Goal: Transaction & Acquisition: Book appointment/travel/reservation

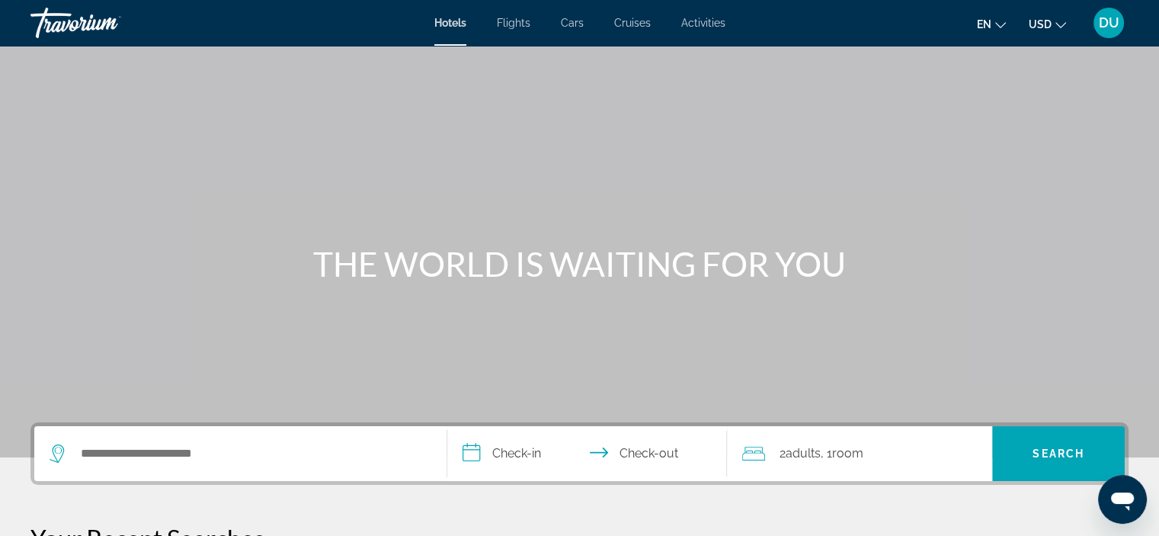
scroll to position [229, 0]
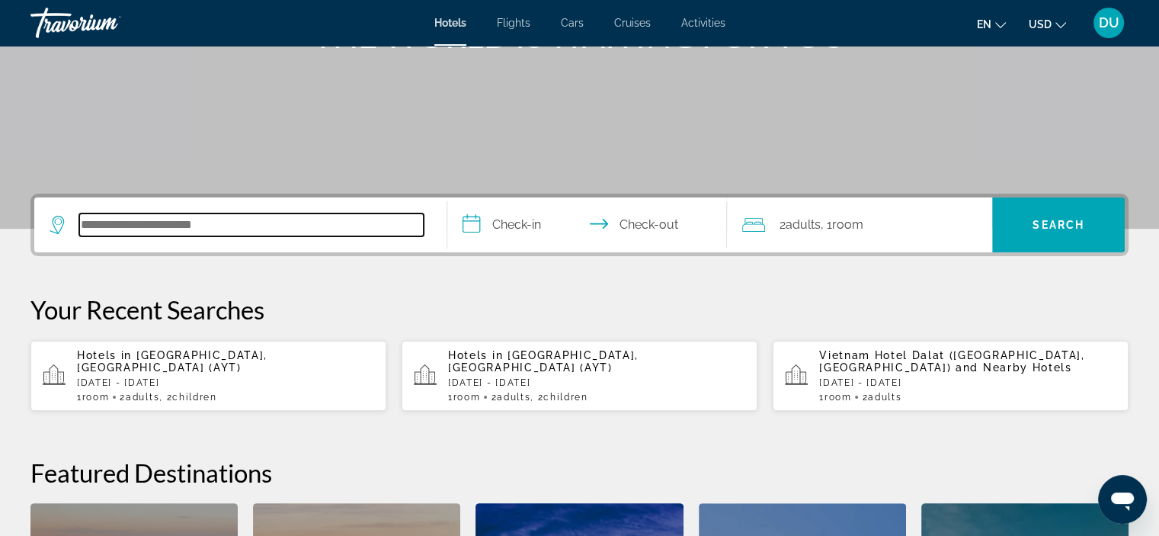
click at [126, 223] on input "Search hotel destination" at bounding box center [251, 224] width 344 height 23
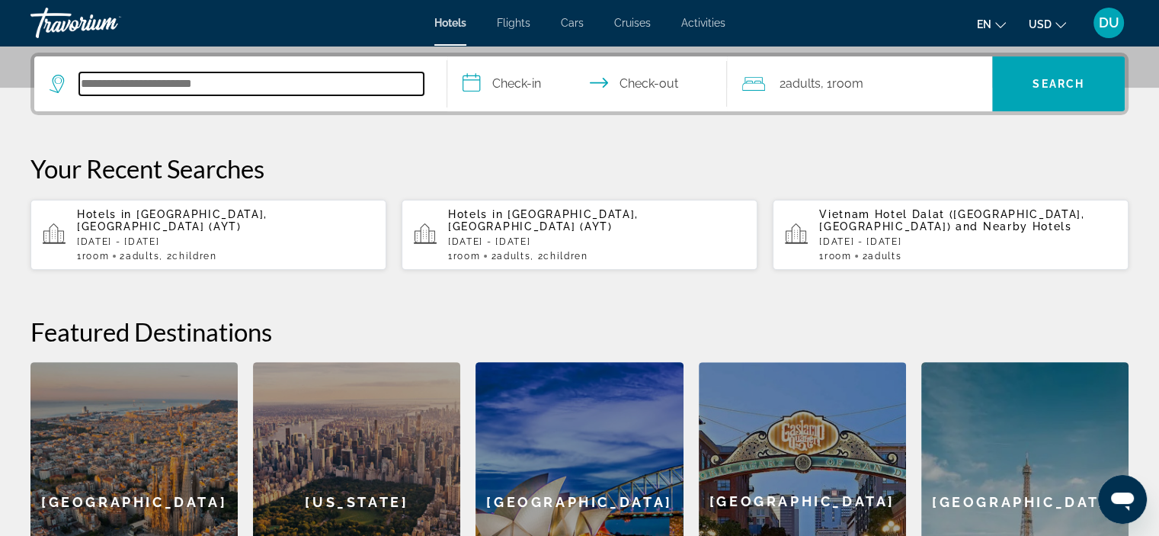
scroll to position [372, 0]
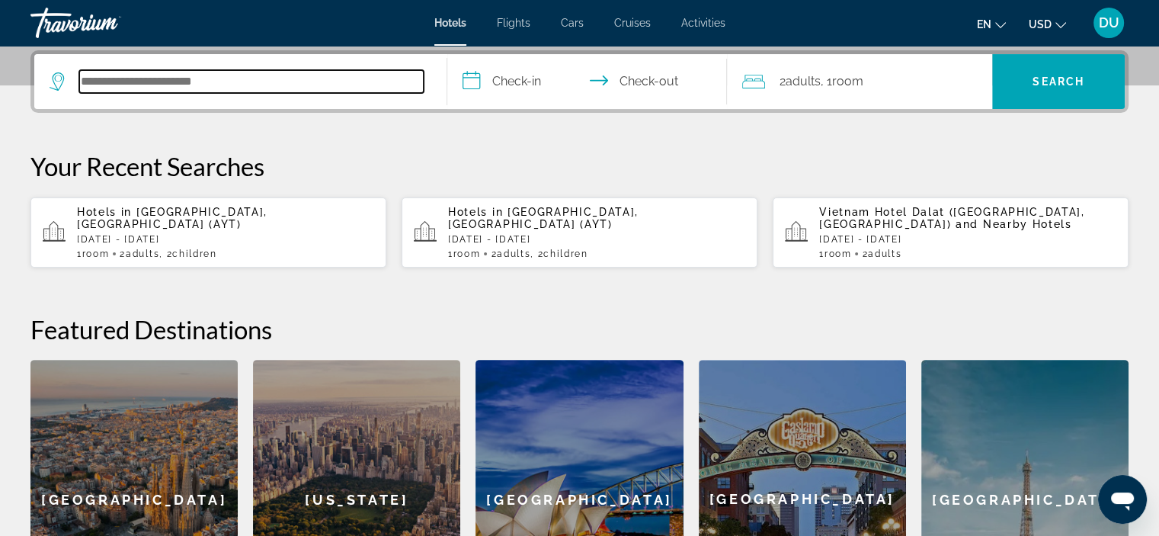
click at [201, 82] on input "Search hotel destination" at bounding box center [251, 81] width 344 height 23
type input "*"
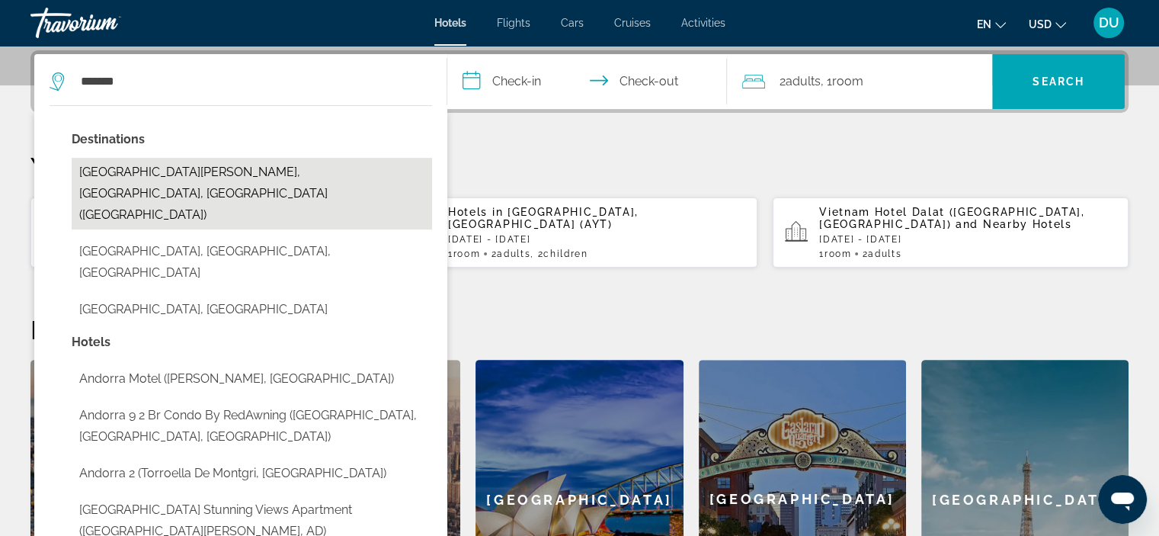
click at [232, 172] on button "[GEOGRAPHIC_DATA][PERSON_NAME], [GEOGRAPHIC_DATA], [GEOGRAPHIC_DATA] ([GEOGRAPH…" at bounding box center [252, 194] width 360 height 72
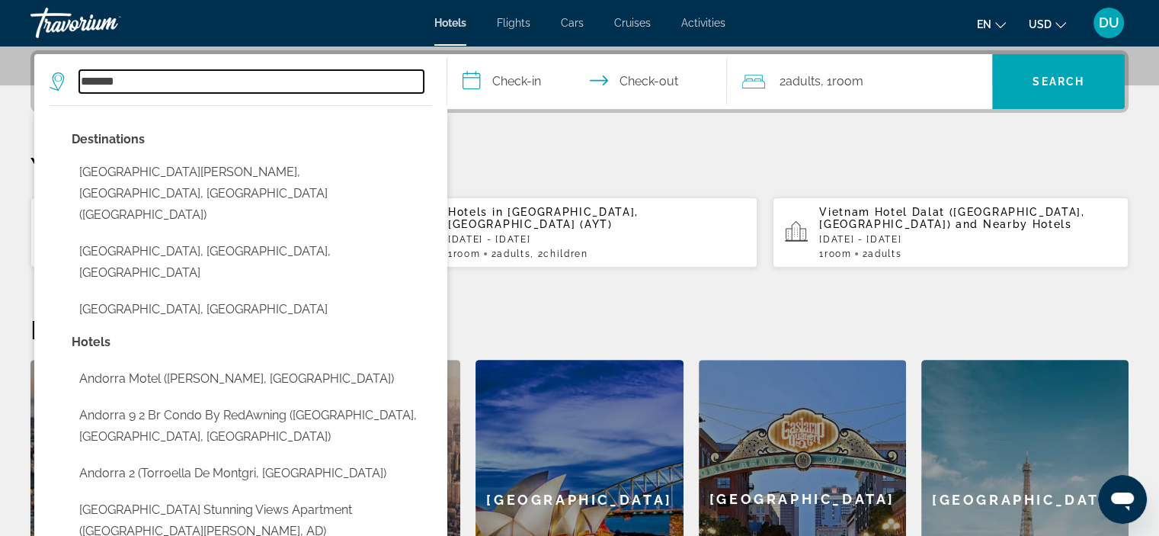
type input "**********"
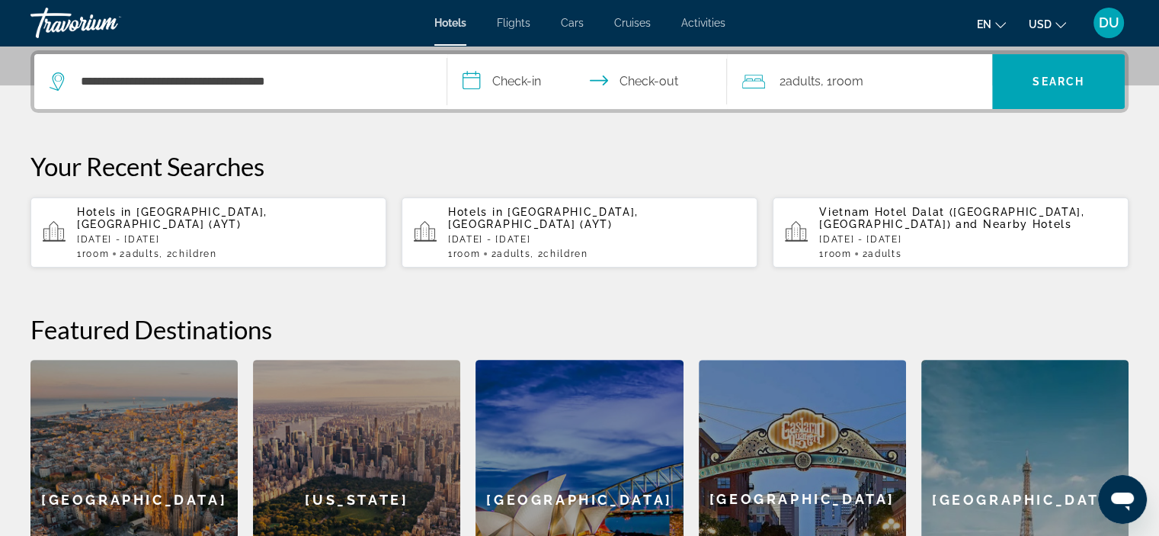
click at [511, 85] on input "**********" at bounding box center [590, 83] width 287 height 59
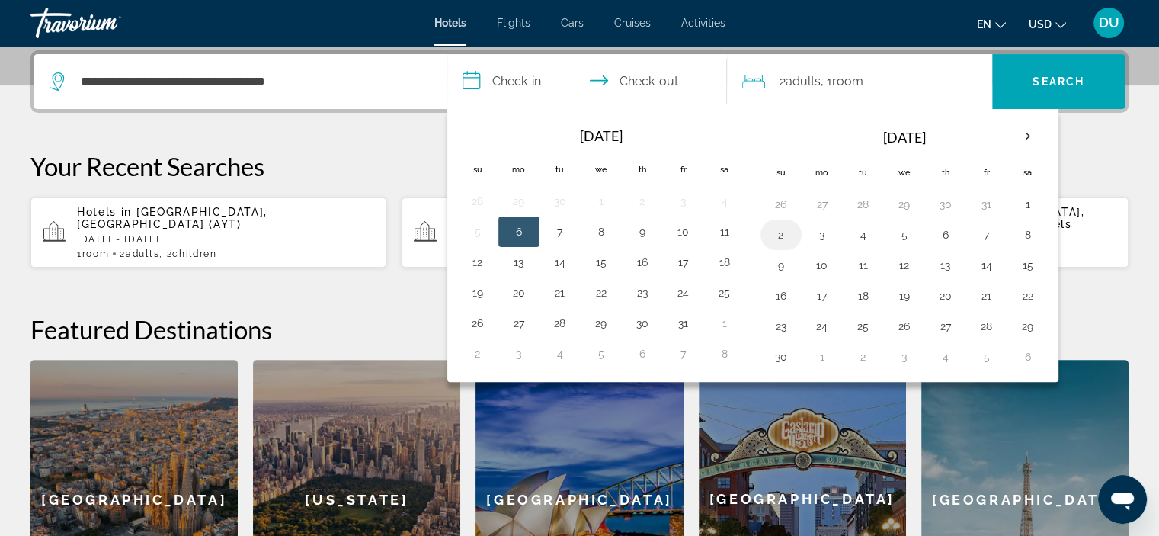
click at [780, 237] on button "2" at bounding box center [781, 234] width 24 height 21
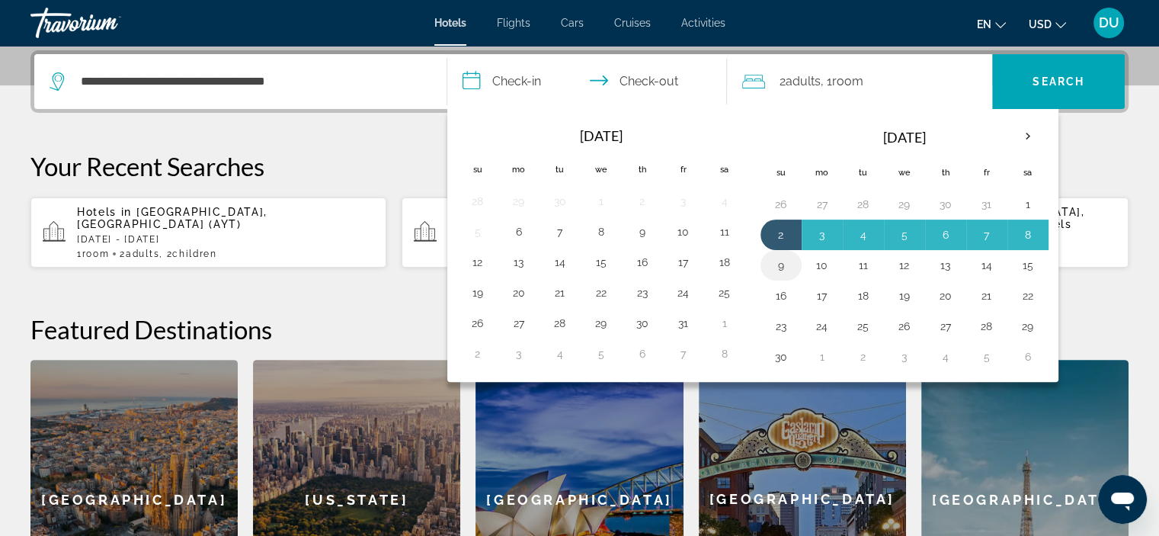
click at [773, 264] on button "9" at bounding box center [781, 265] width 24 height 21
type input "**********"
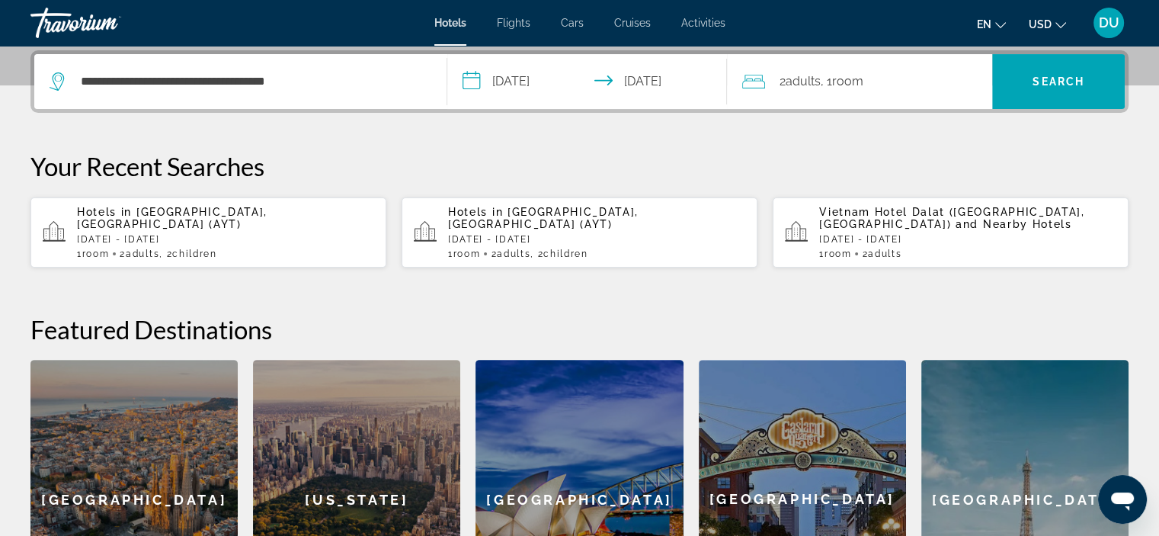
click at [798, 81] on span "Adults" at bounding box center [802, 81] width 35 height 14
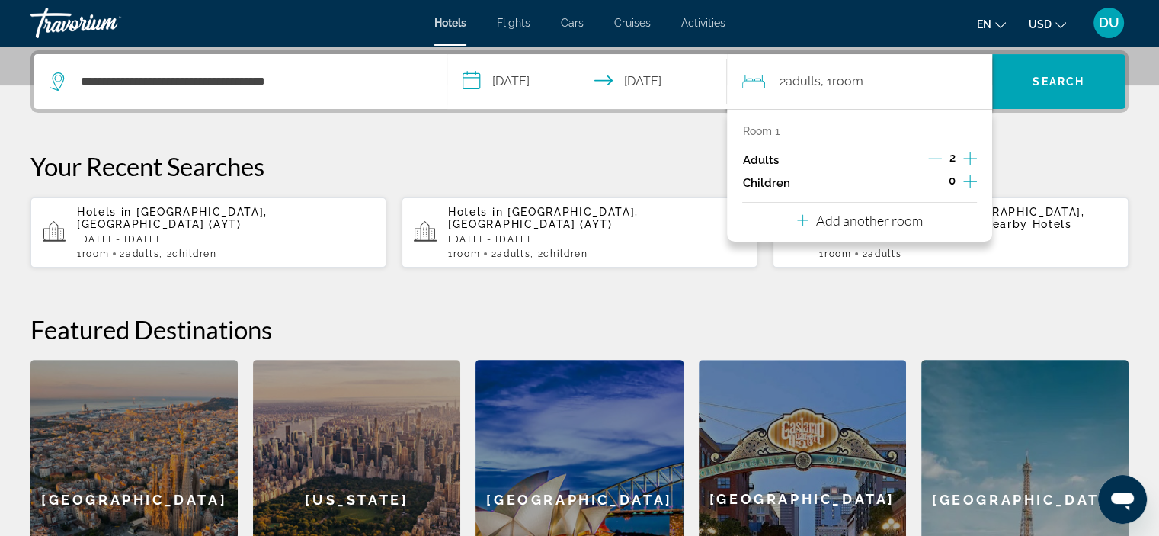
click at [963, 157] on icon "Increment adults" at bounding box center [970, 158] width 14 height 18
click at [972, 181] on icon "Increment children" at bounding box center [970, 182] width 14 height 14
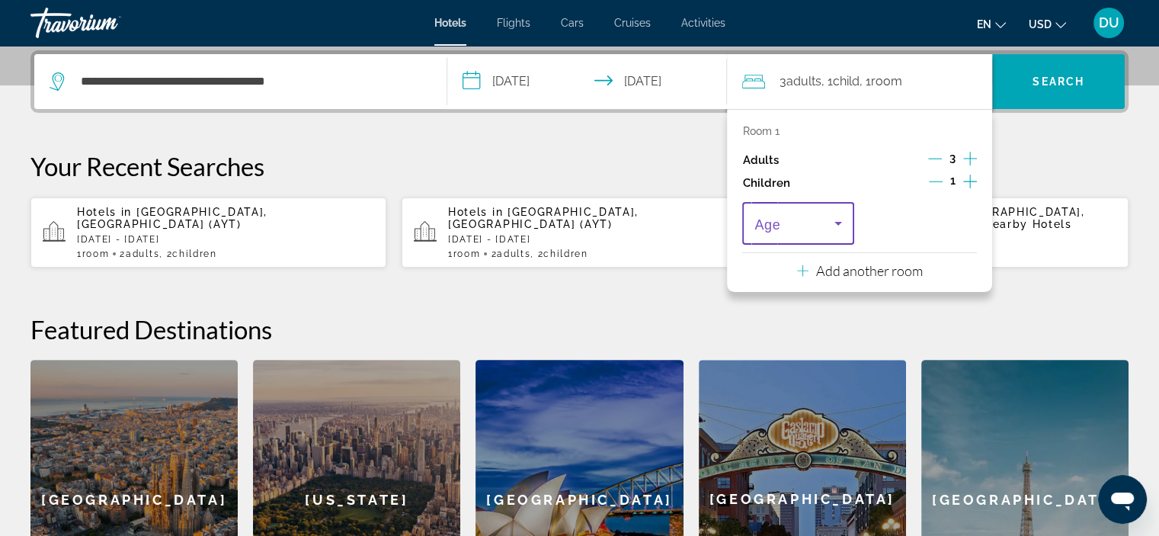
click at [838, 226] on icon "Travelers: 3 adults, 1 child" at bounding box center [838, 223] width 18 height 18
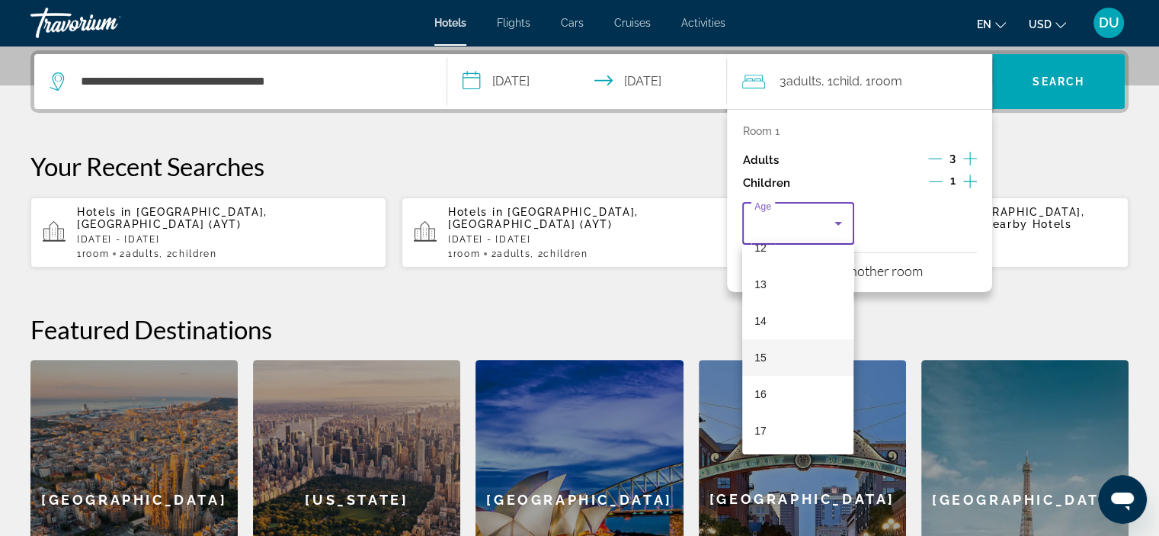
scroll to position [308, 0]
click at [774, 322] on mat-option "10" at bounding box center [797, 327] width 111 height 37
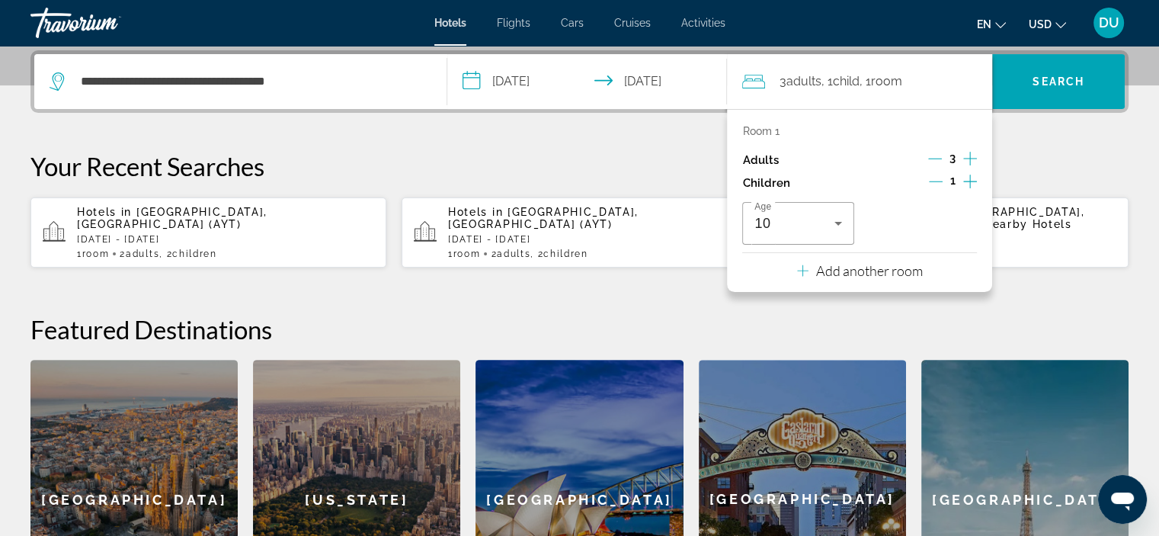
click at [970, 180] on icon "Increment children" at bounding box center [970, 182] width 14 height 14
click at [957, 222] on icon "Travelers: 3 adults, 2 children" at bounding box center [961, 223] width 18 height 18
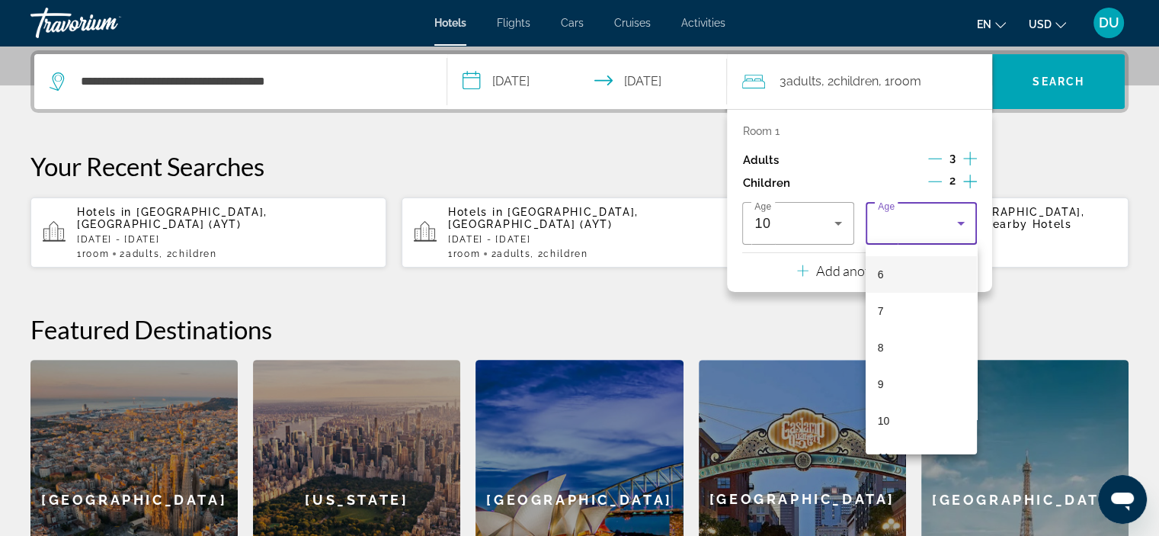
scroll to position [381, 0]
click at [908, 396] on mat-option "14" at bounding box center [921, 400] width 111 height 37
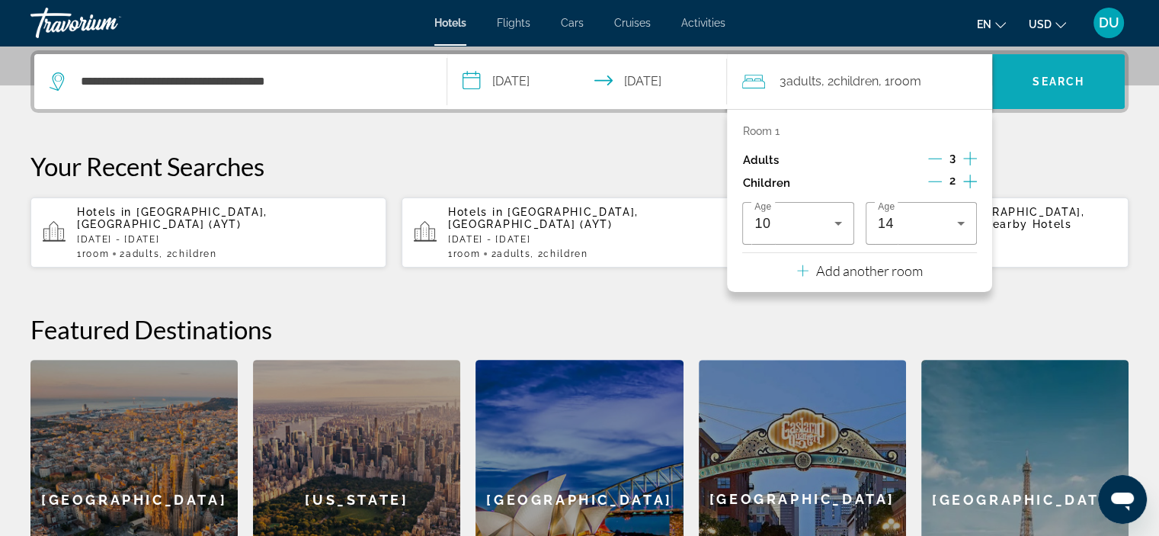
click at [1044, 80] on span "Search" at bounding box center [1059, 81] width 52 height 12
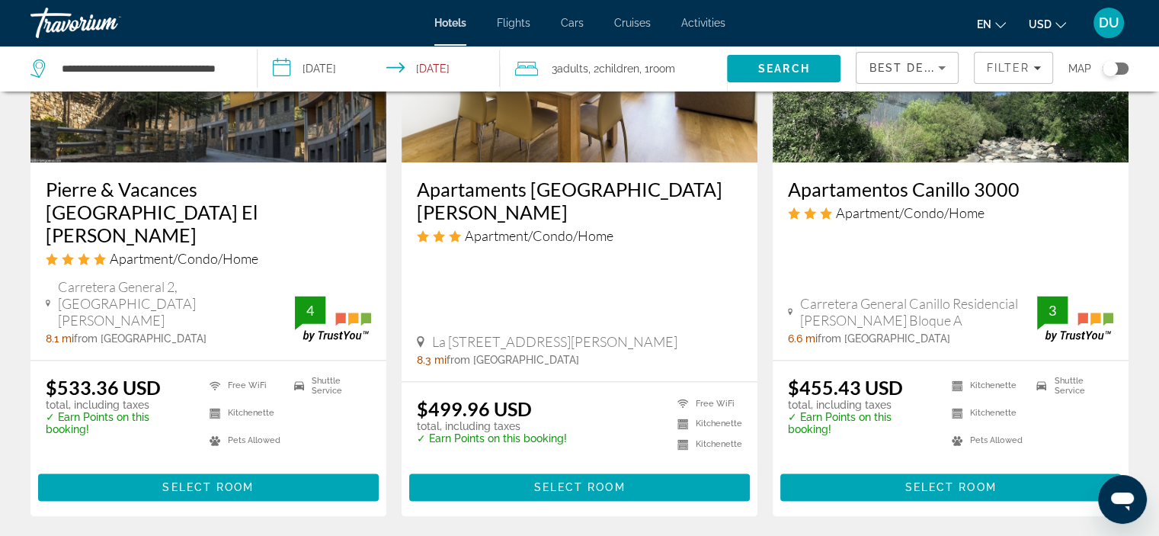
scroll to position [1982, 0]
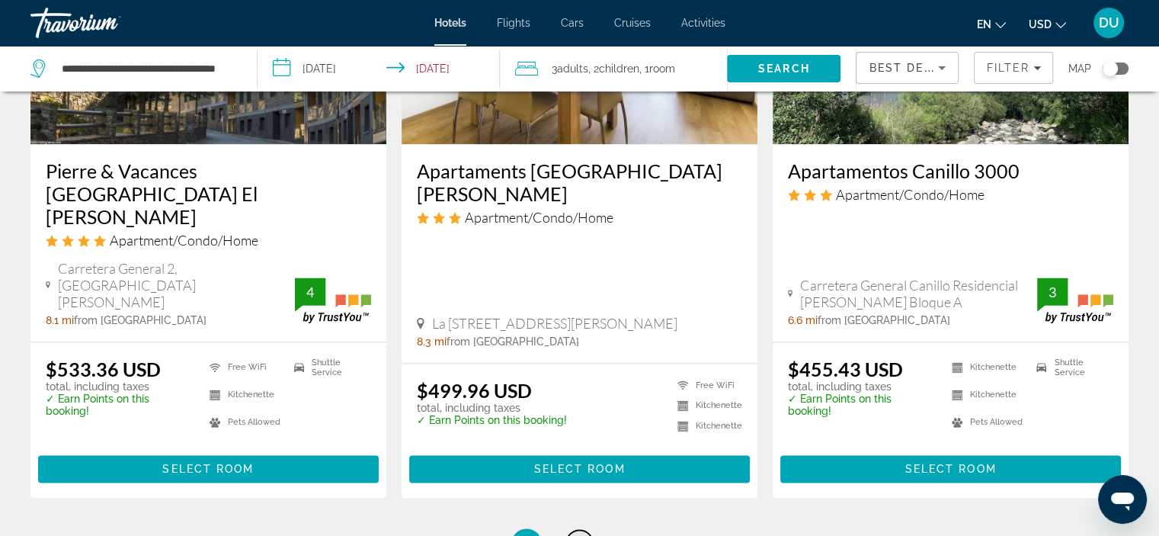
click at [581, 535] on span "2" at bounding box center [580, 543] width 8 height 17
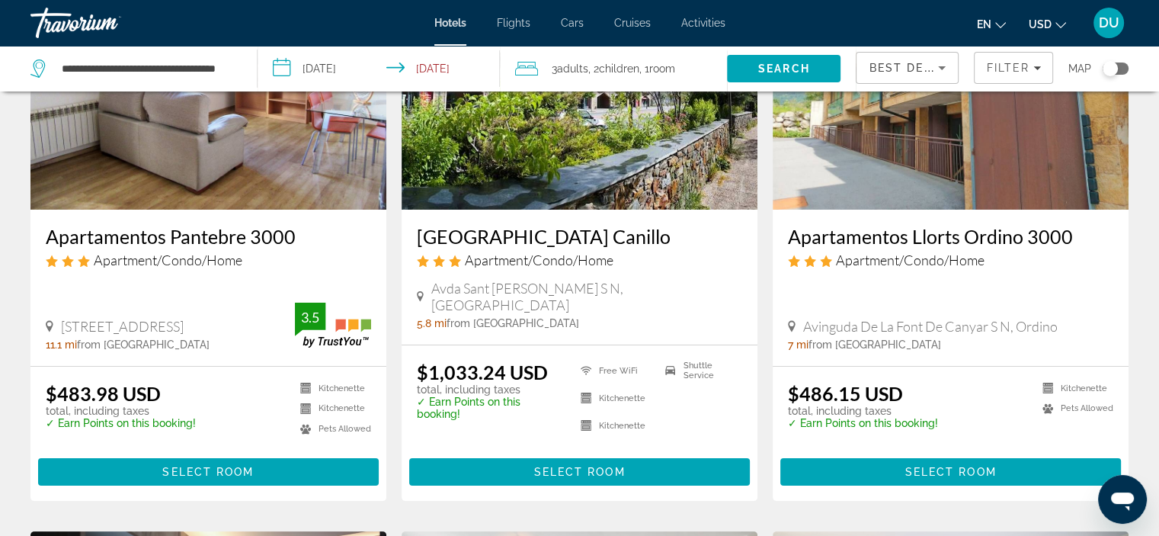
scroll to position [229, 0]
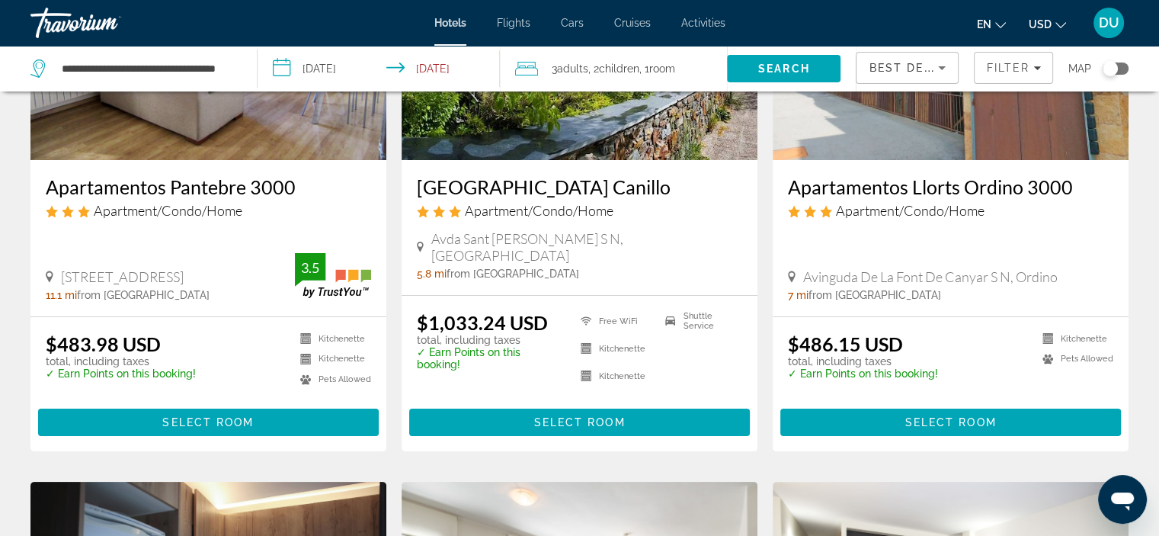
click at [367, 332] on li "Kitchenette" at bounding box center [332, 338] width 79 height 13
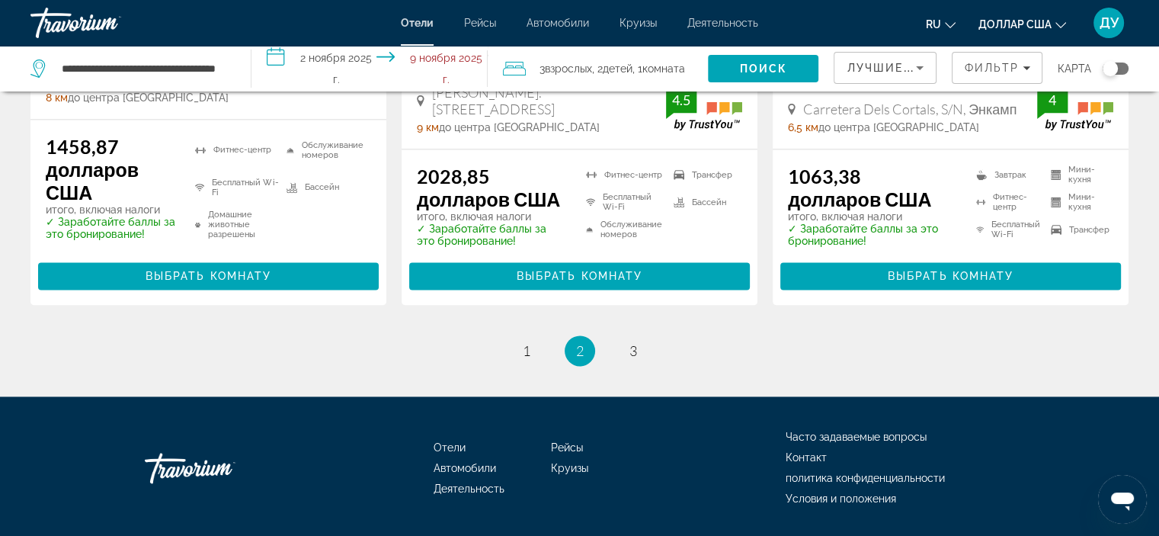
scroll to position [2131, 0]
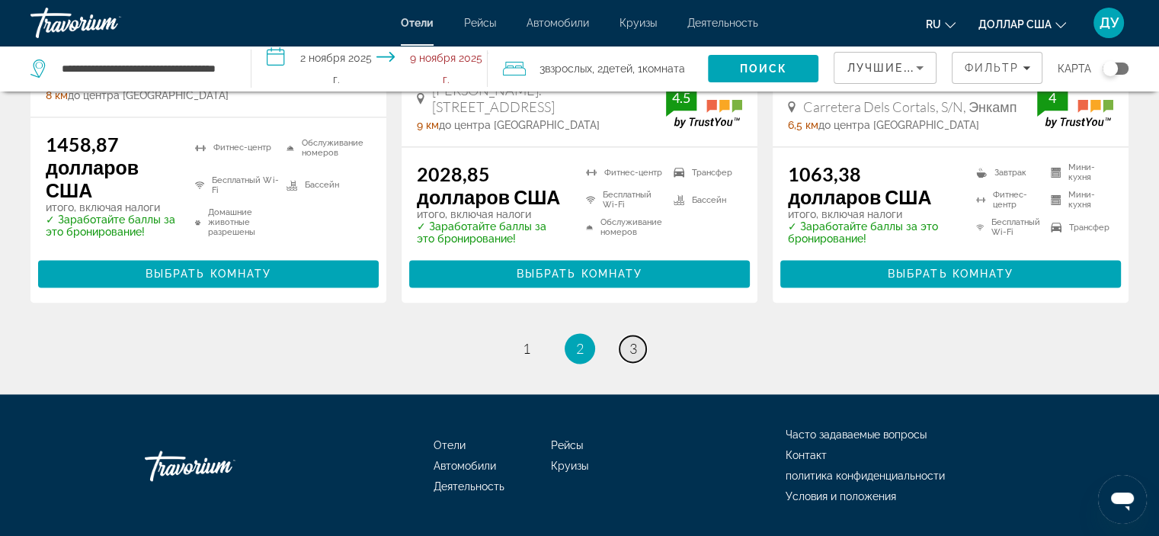
click at [632, 340] on font "3" at bounding box center [634, 348] width 8 height 17
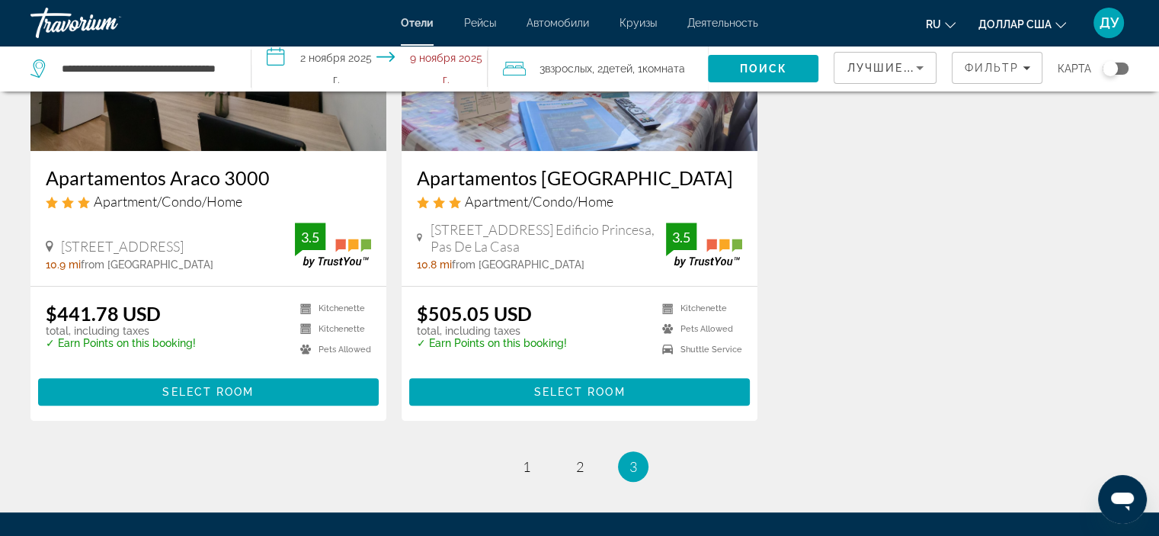
scroll to position [944, 0]
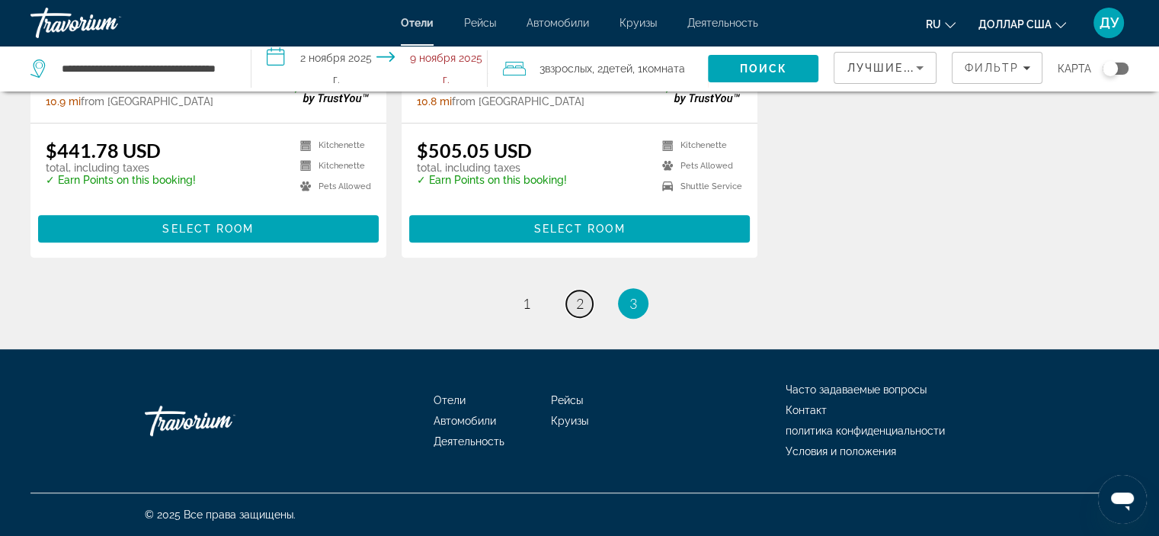
click at [583, 312] on link "page 2" at bounding box center [579, 303] width 27 height 27
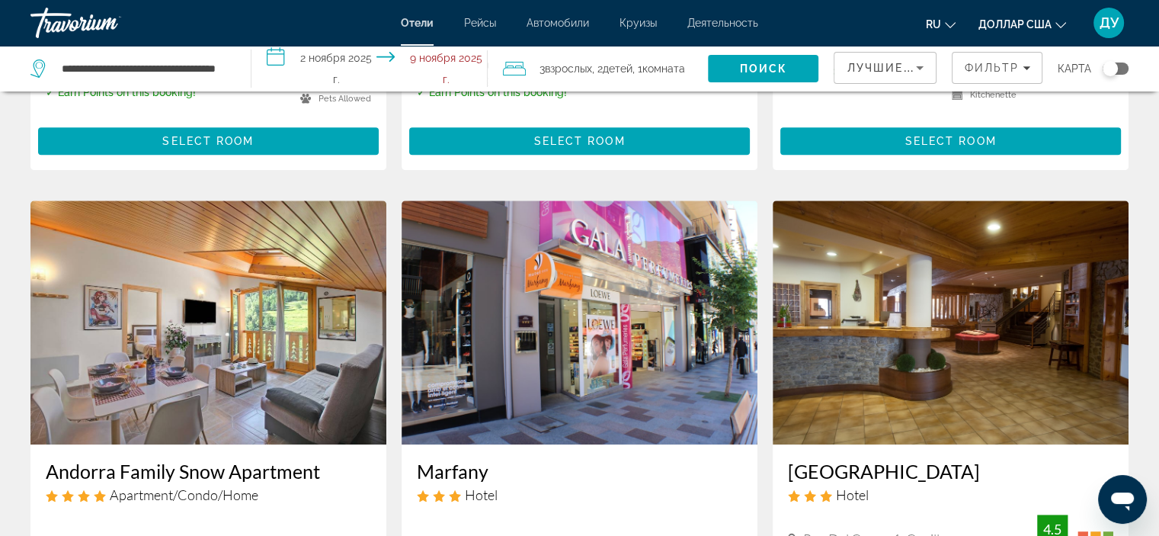
scroll to position [1067, 0]
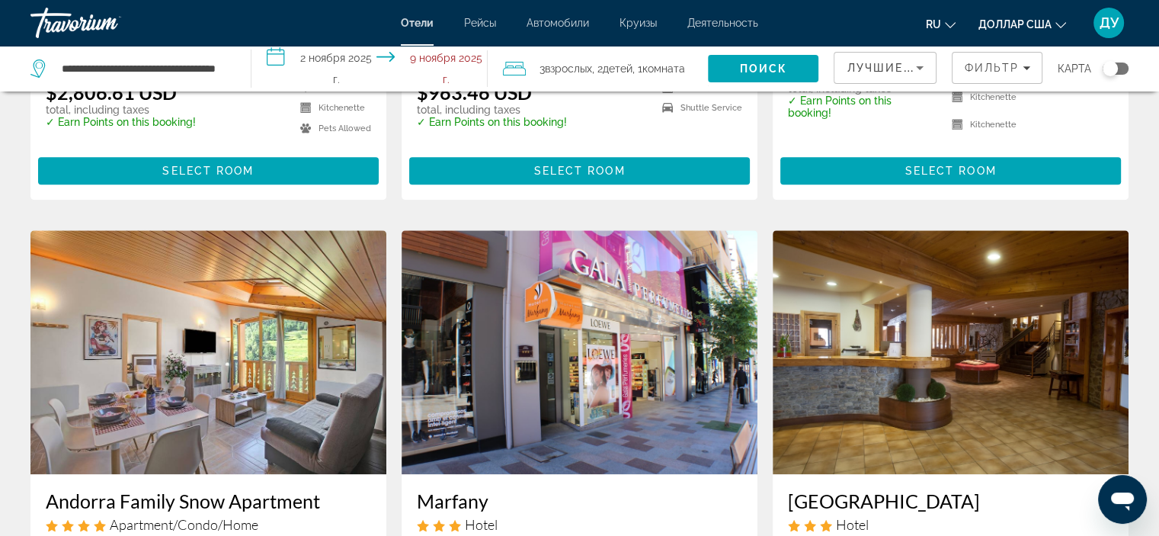
click at [242, 310] on img "Основное содержание" at bounding box center [208, 352] width 356 height 244
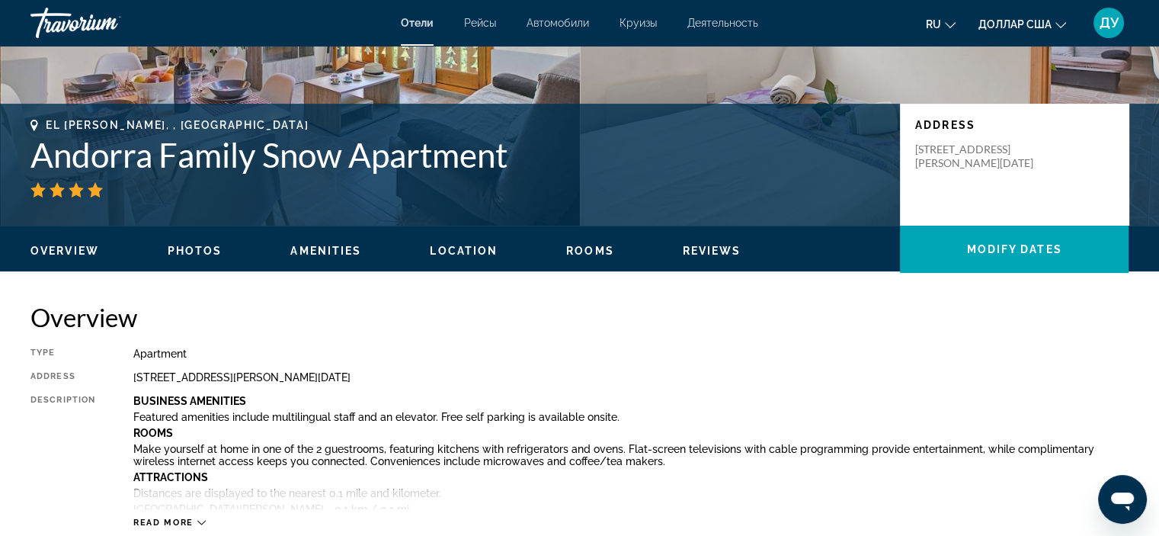
scroll to position [305, 0]
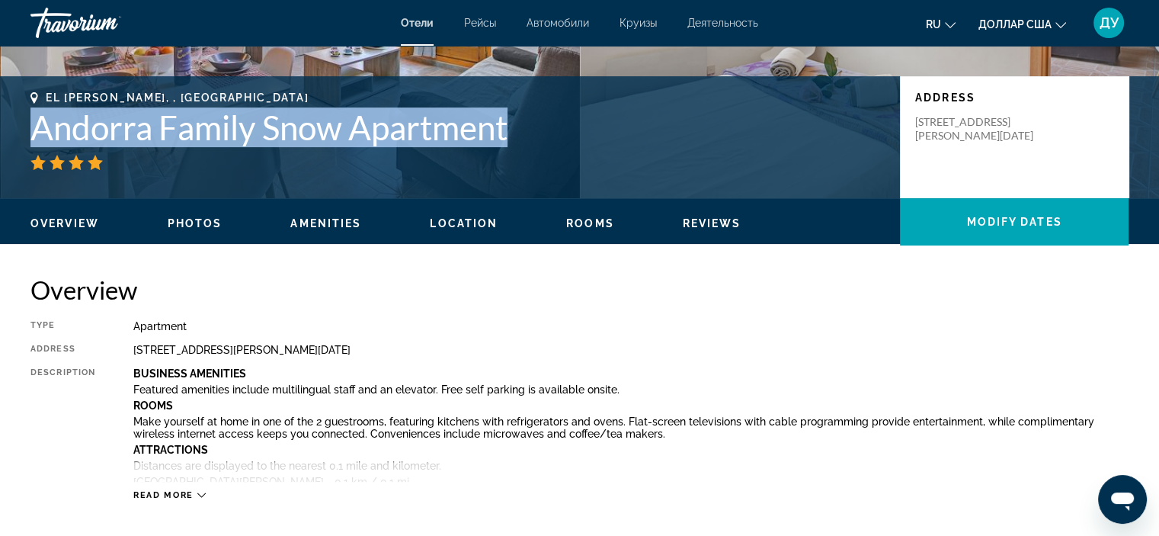
drag, startPoint x: 515, startPoint y: 135, endPoint x: 30, endPoint y: 132, distance: 485.5
click at [27, 132] on div "[GEOGRAPHIC_DATA][PERSON_NAME], , [GEOGRAPHIC_DATA] [GEOGRAPHIC_DATA] Family Sn…" at bounding box center [579, 136] width 1159 height 91
copy h1 "Andorra Family Snow Apartment"
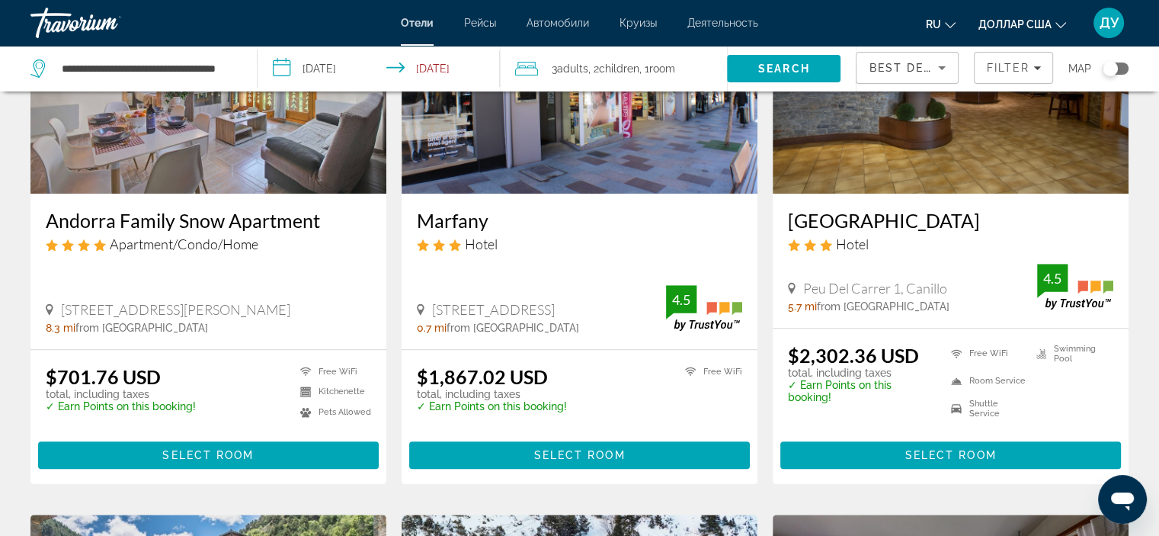
scroll to position [1219, 0]
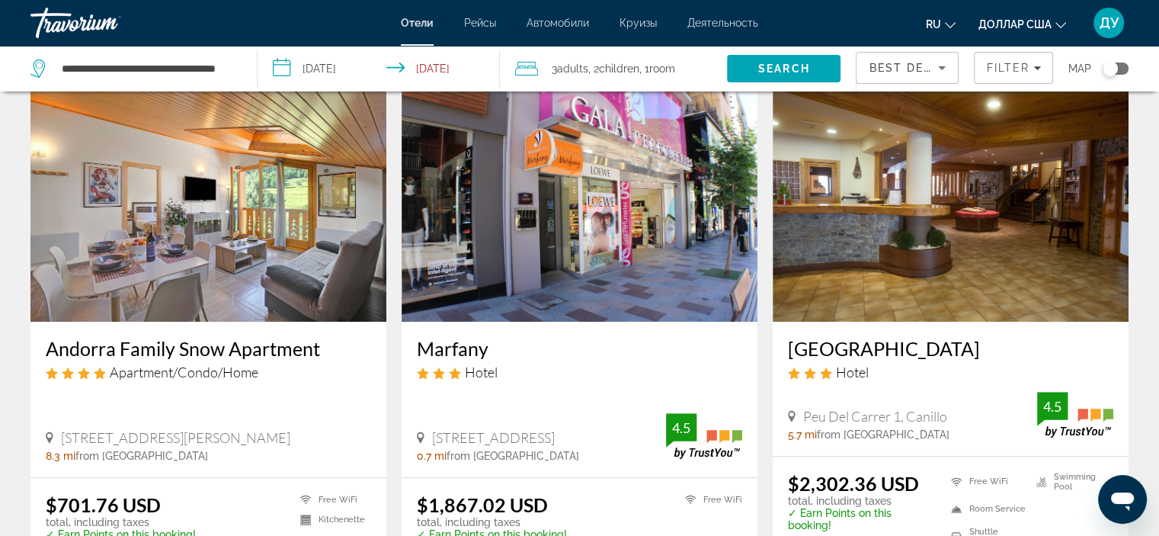
click at [198, 187] on img "Основное содержание" at bounding box center [208, 200] width 356 height 244
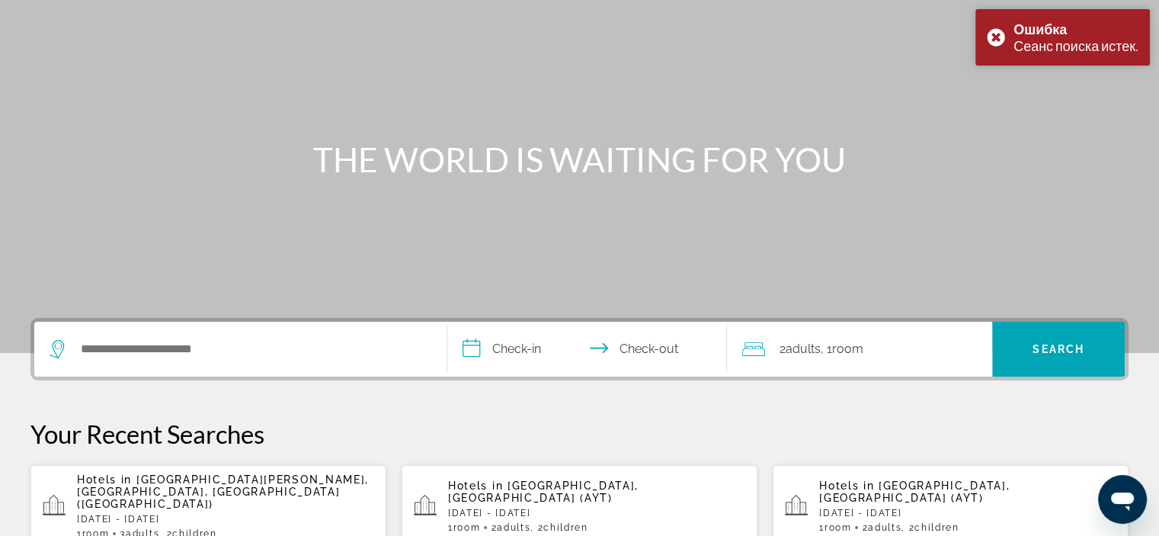
scroll to position [13, 0]
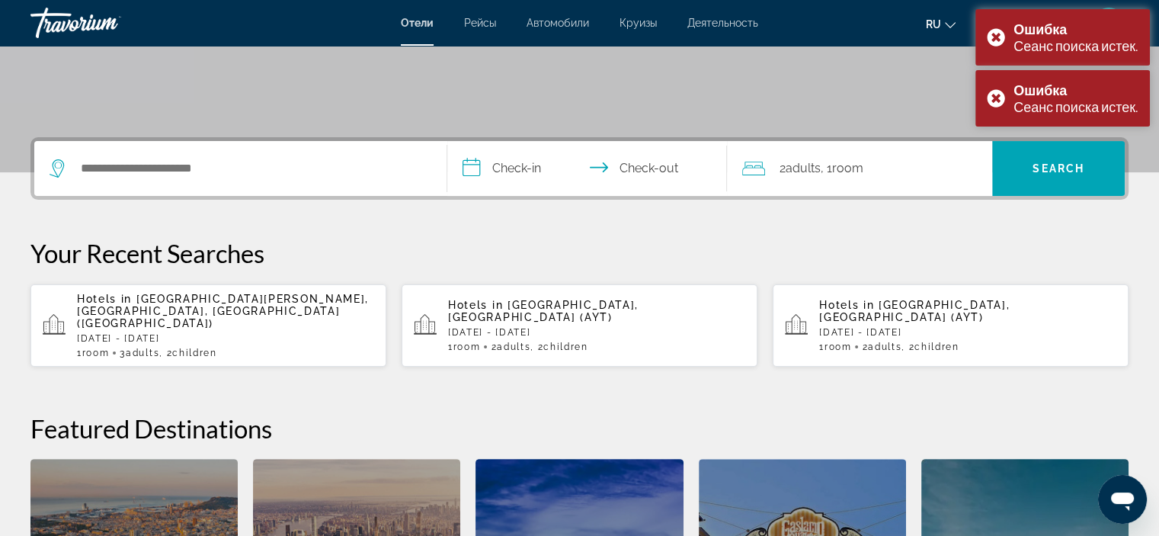
scroll to position [287, 0]
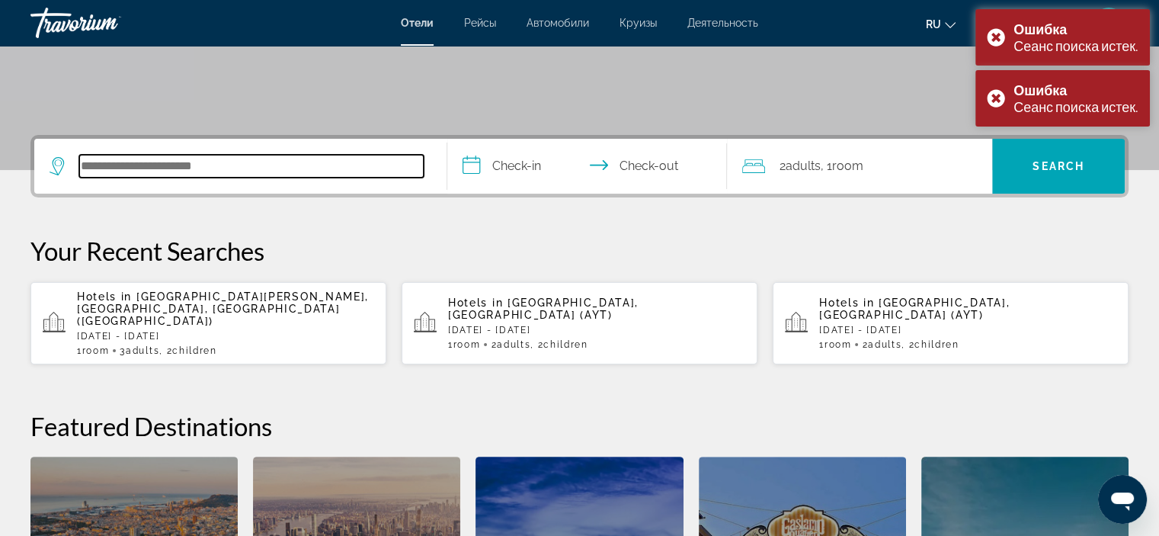
click at [113, 171] on input "Search hotel destination" at bounding box center [251, 166] width 344 height 23
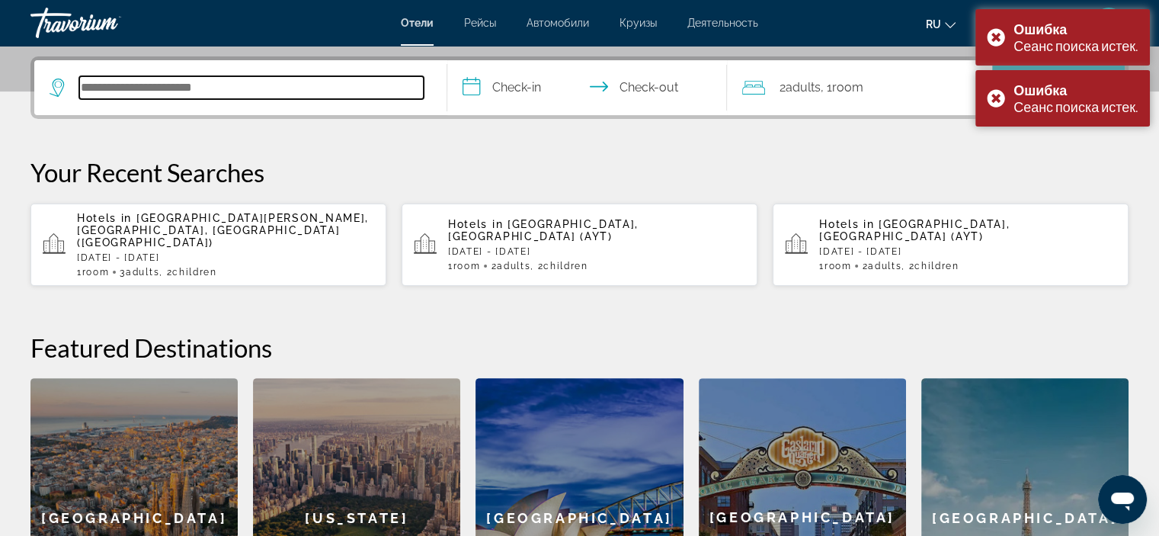
scroll to position [372, 0]
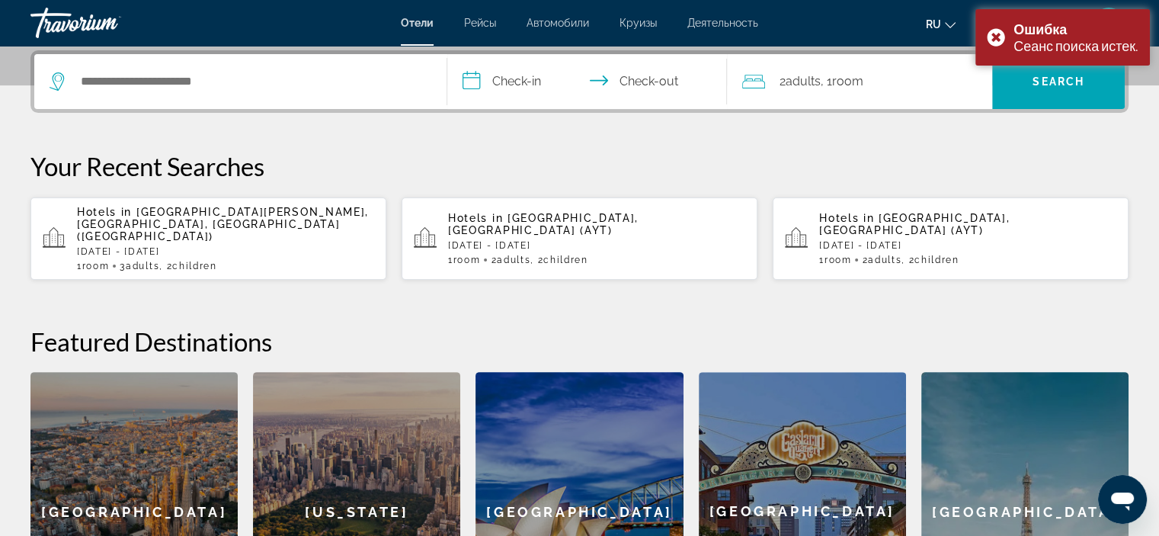
click at [194, 229] on div "Hotels in [GEOGRAPHIC_DATA][PERSON_NAME], [GEOGRAPHIC_DATA], [GEOGRAPHIC_DATA] …" at bounding box center [225, 239] width 297 height 66
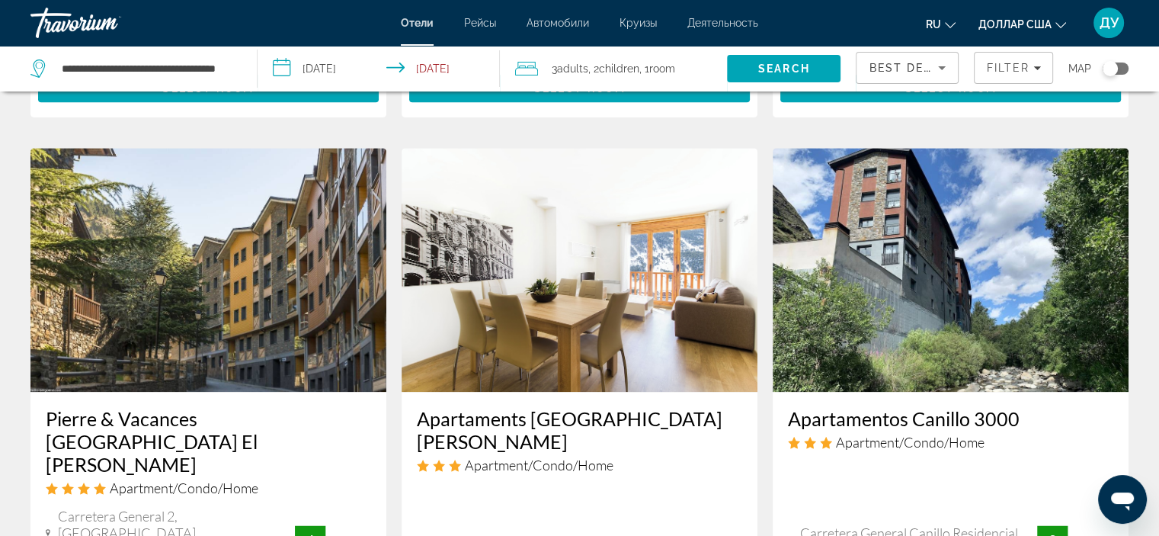
scroll to position [1982, 0]
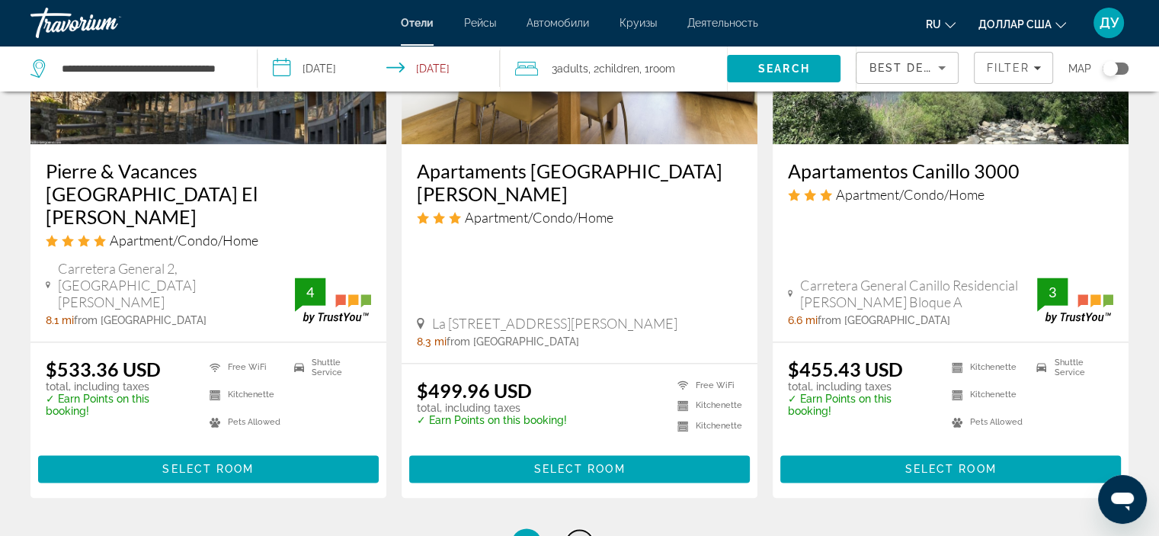
click at [580, 535] on span "2" at bounding box center [580, 543] width 8 height 17
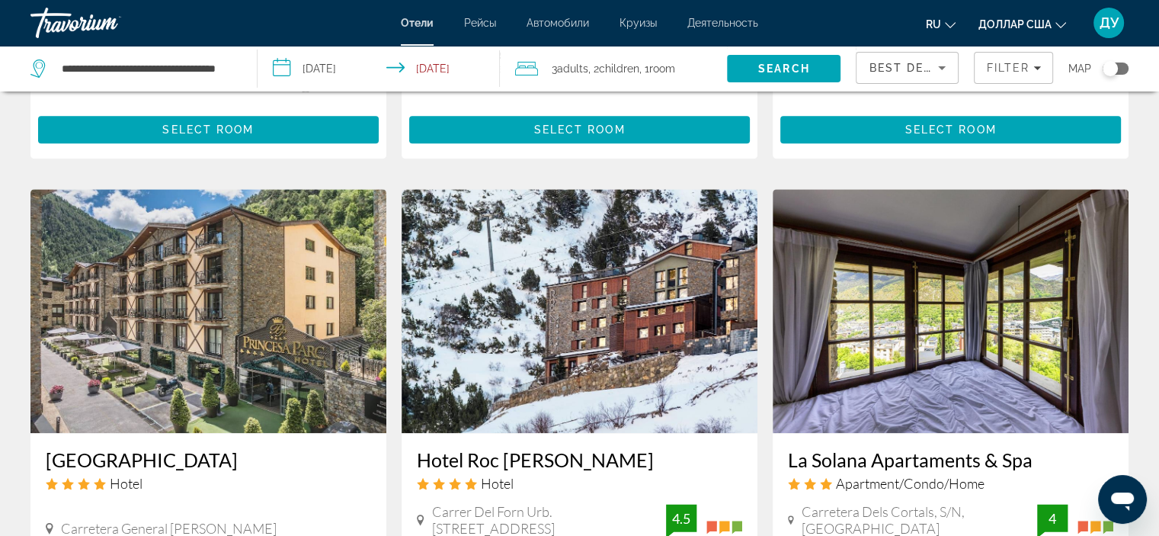
scroll to position [1905, 0]
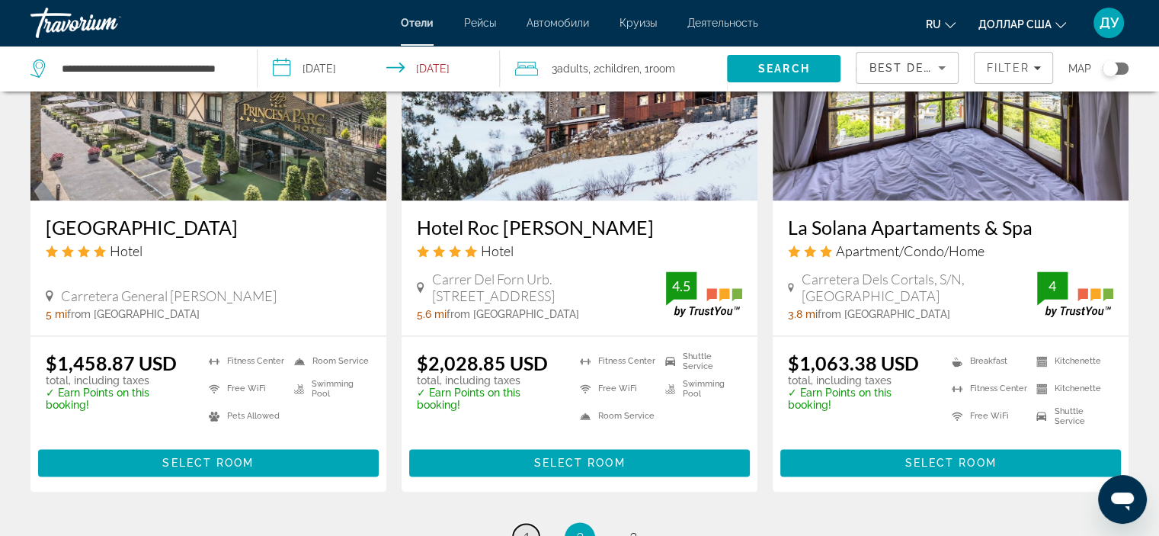
click at [529, 529] on span "1" at bounding box center [527, 537] width 8 height 17
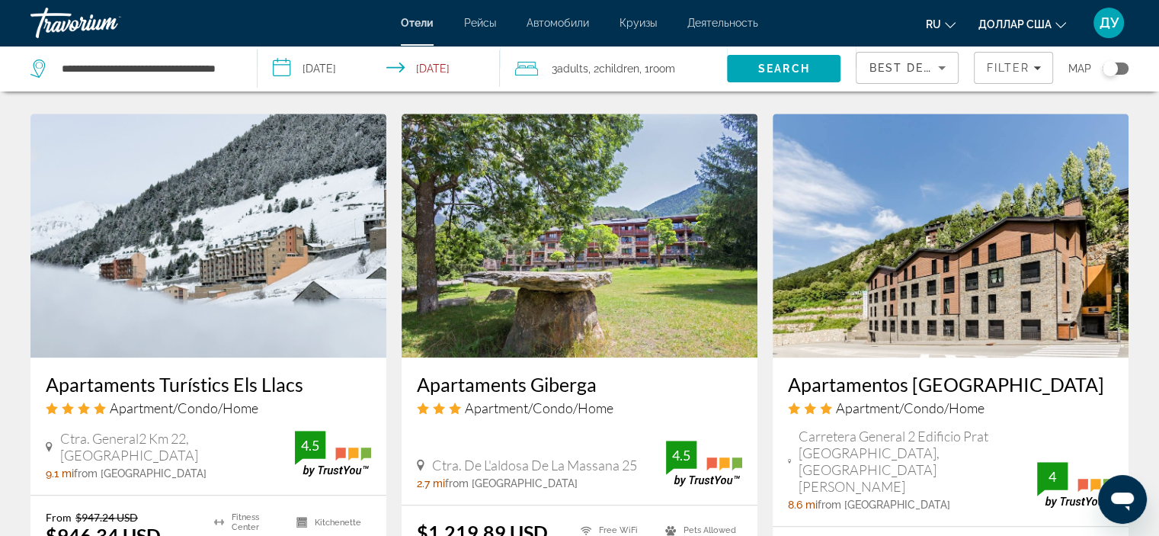
scroll to position [1296, 0]
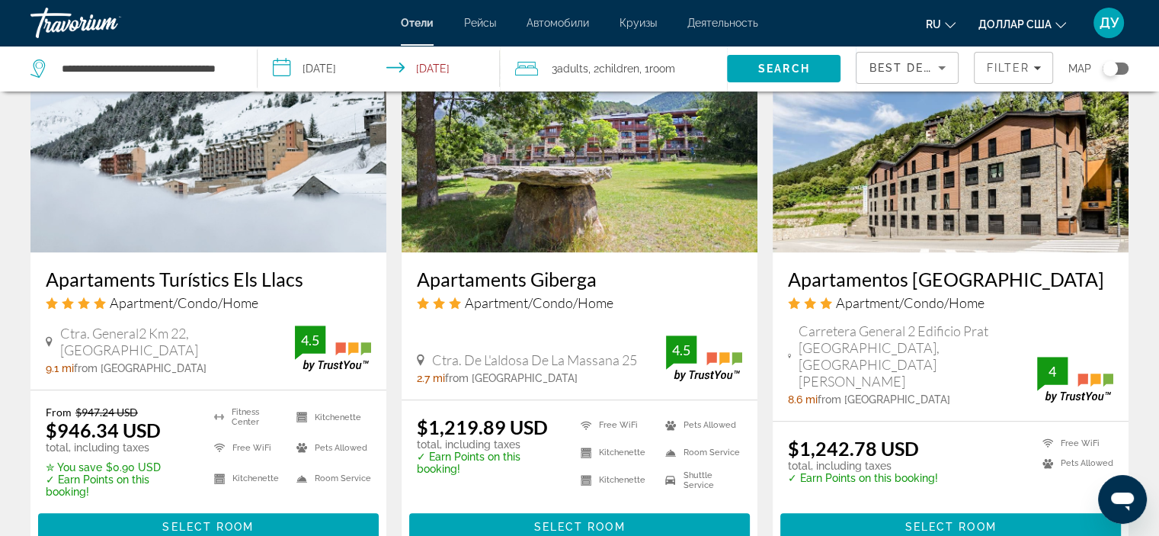
click at [219, 226] on img "Основное содержание" at bounding box center [208, 130] width 356 height 244
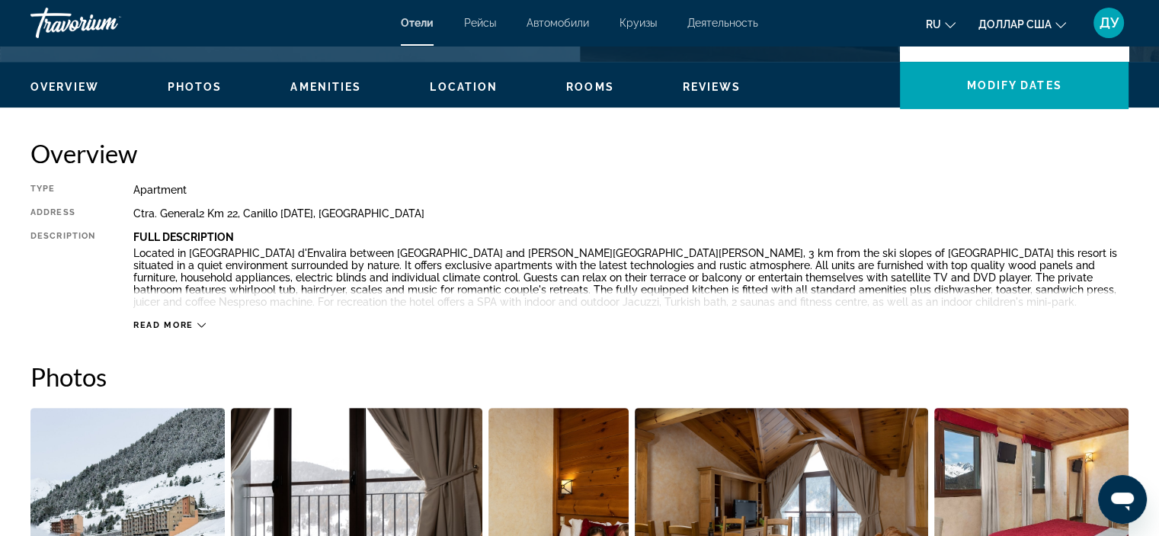
scroll to position [457, 0]
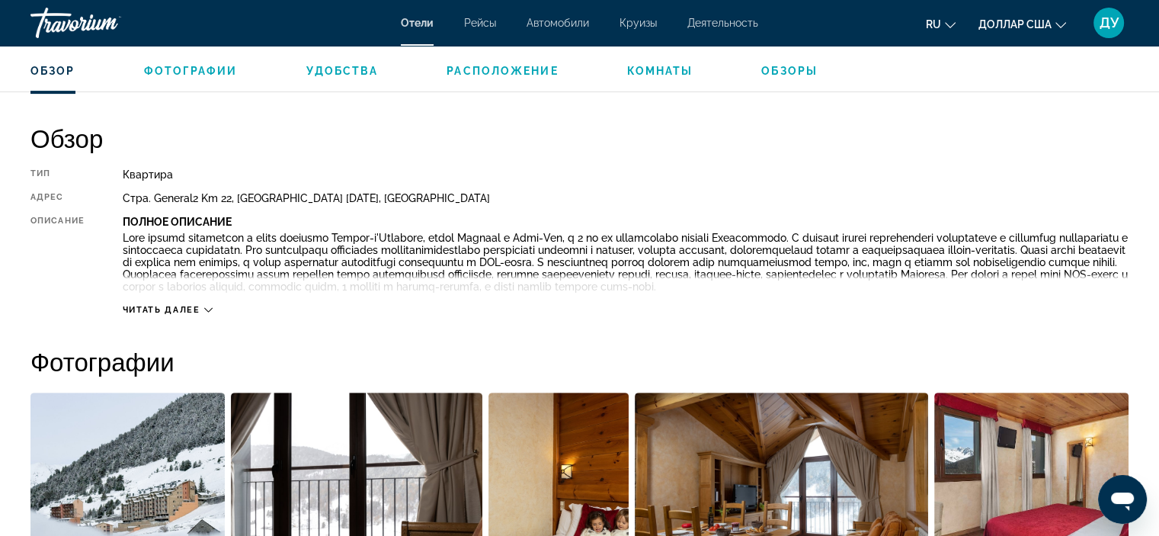
click at [181, 315] on font "Читать далее" at bounding box center [162, 310] width 78 height 10
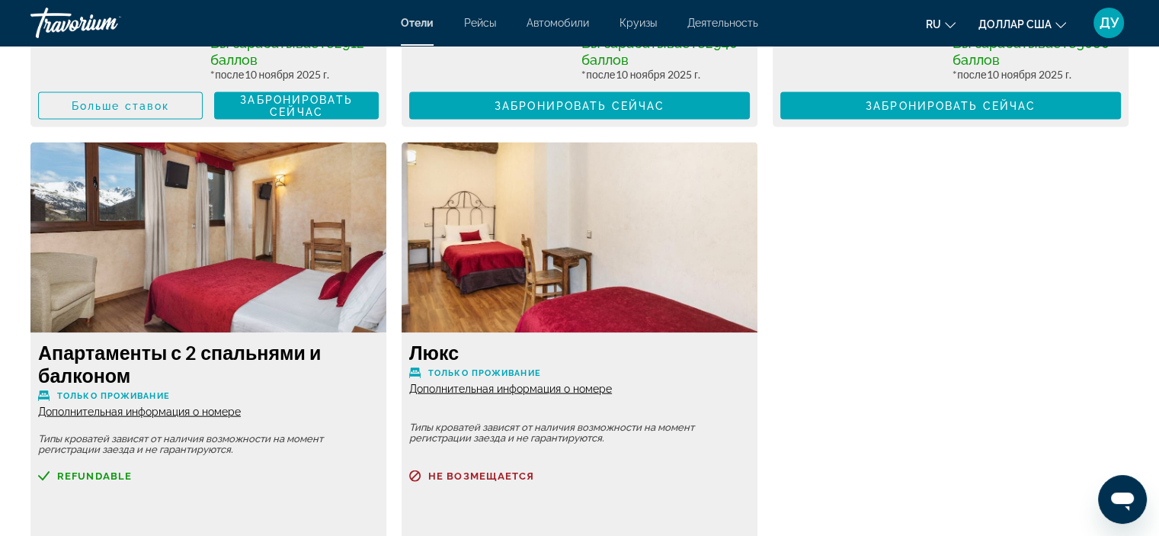
scroll to position [3201, 0]
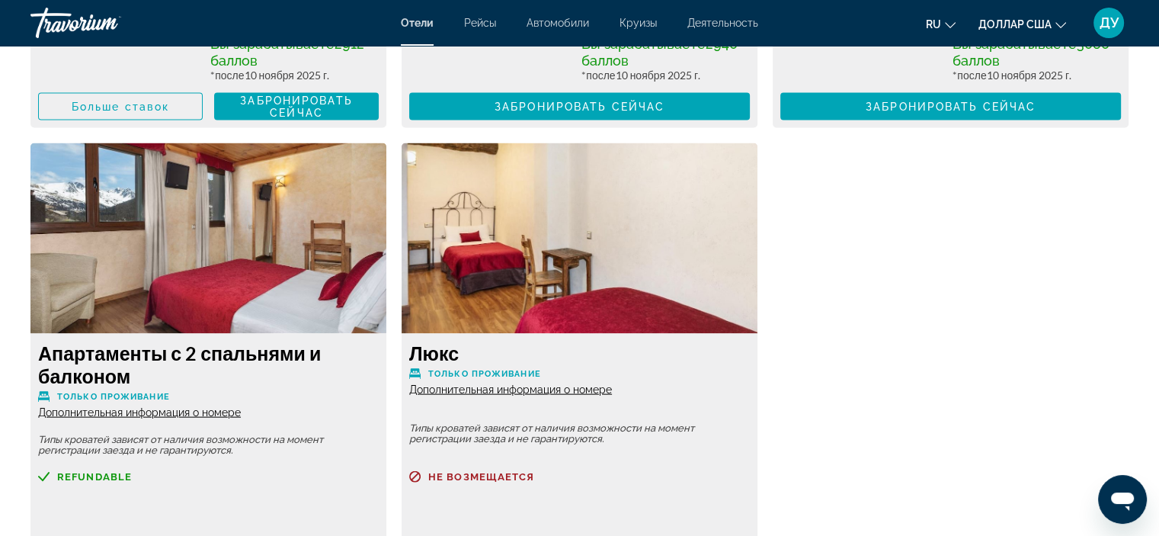
click at [243, 223] on img "Основное содержание" at bounding box center [208, 238] width 356 height 191
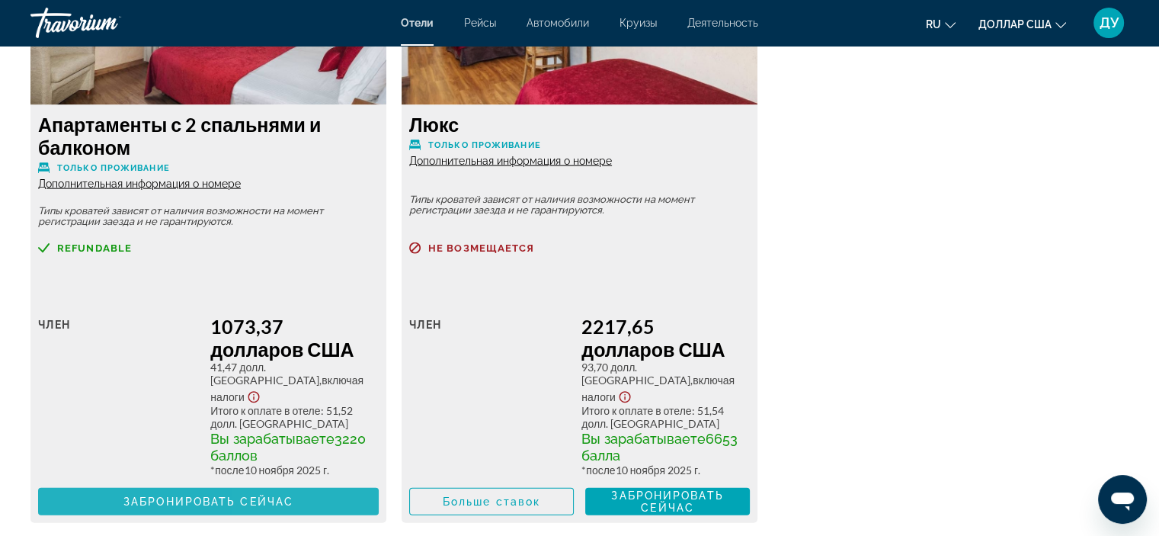
click at [290, 496] on span "Основное содержание" at bounding box center [208, 501] width 341 height 37
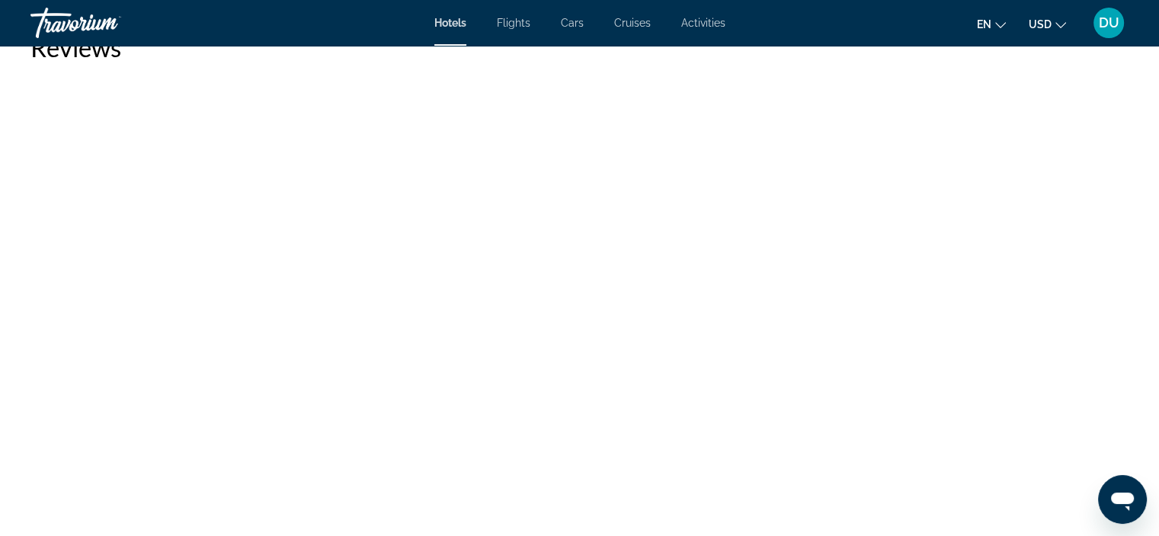
scroll to position [3472, 0]
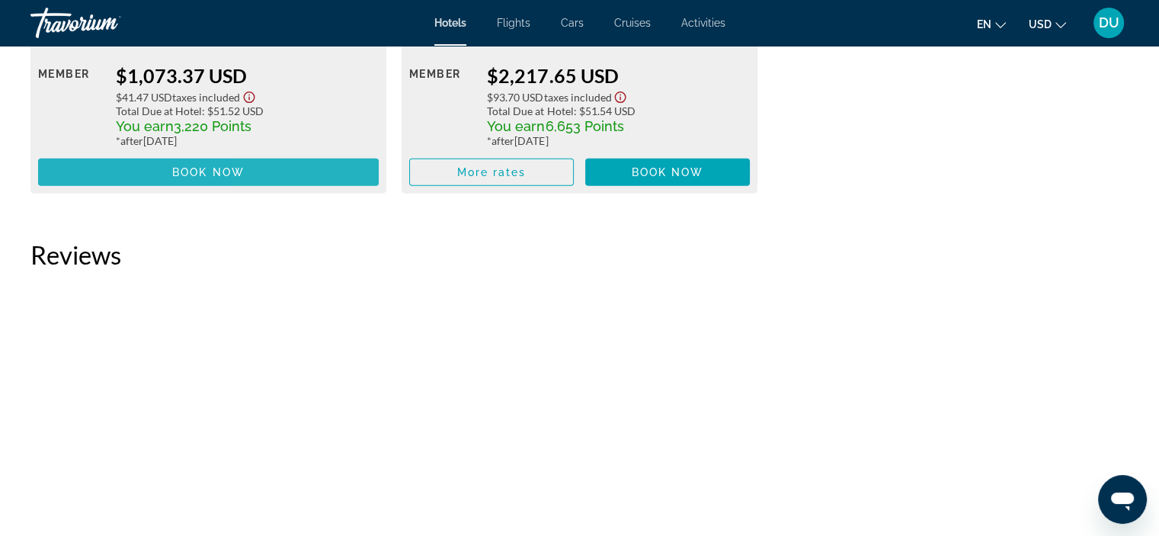
click at [338, 175] on span "Main content" at bounding box center [208, 172] width 341 height 37
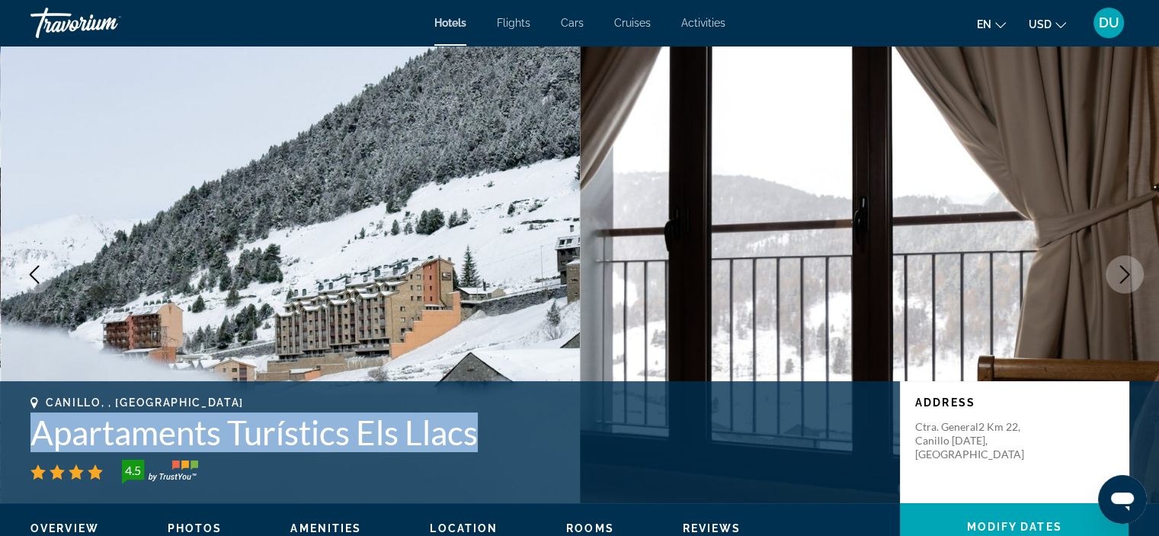
drag, startPoint x: 494, startPoint y: 431, endPoint x: 43, endPoint y: 428, distance: 451.2
click at [38, 427] on h1 "Apartaments Turístics Els Llacs" at bounding box center [457, 432] width 854 height 40
copy h1 "Apartaments Turístics Els Llacs"
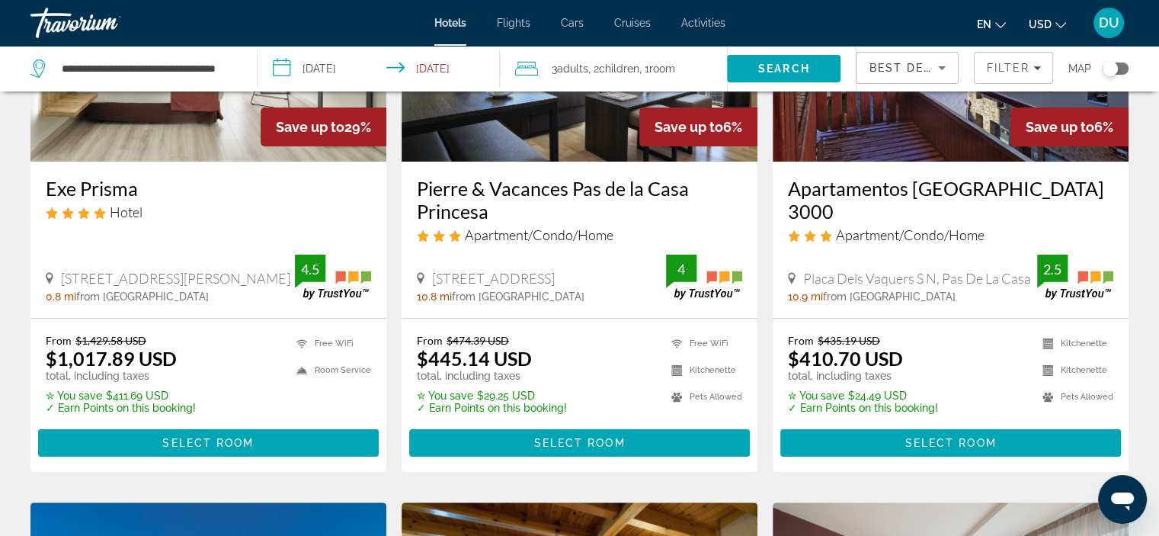
scroll to position [229, 0]
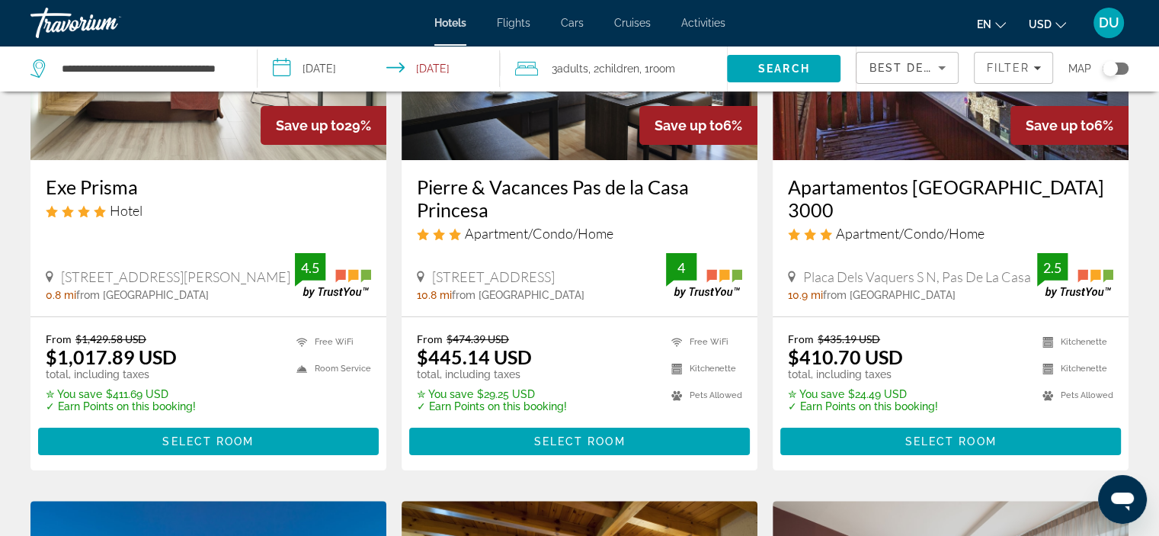
click at [912, 136] on img "Main content" at bounding box center [951, 38] width 356 height 244
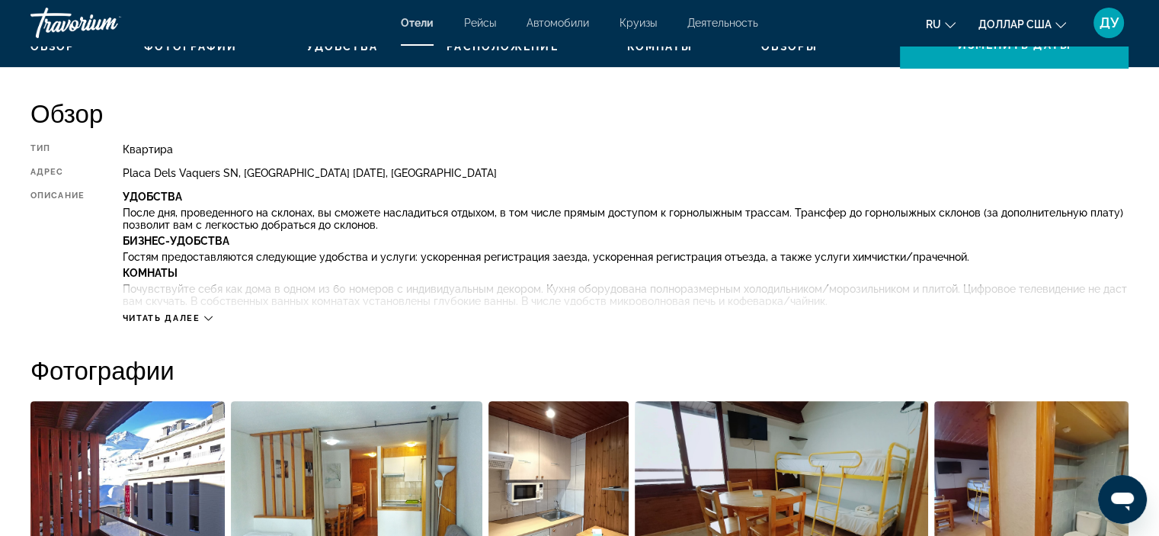
scroll to position [229, 0]
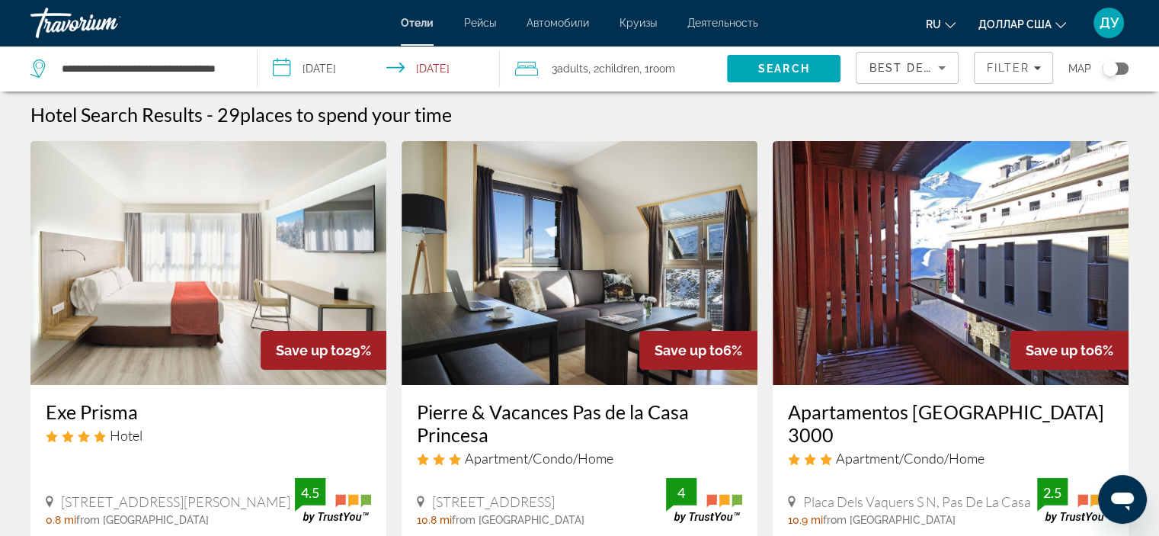
scroll to position [152, 0]
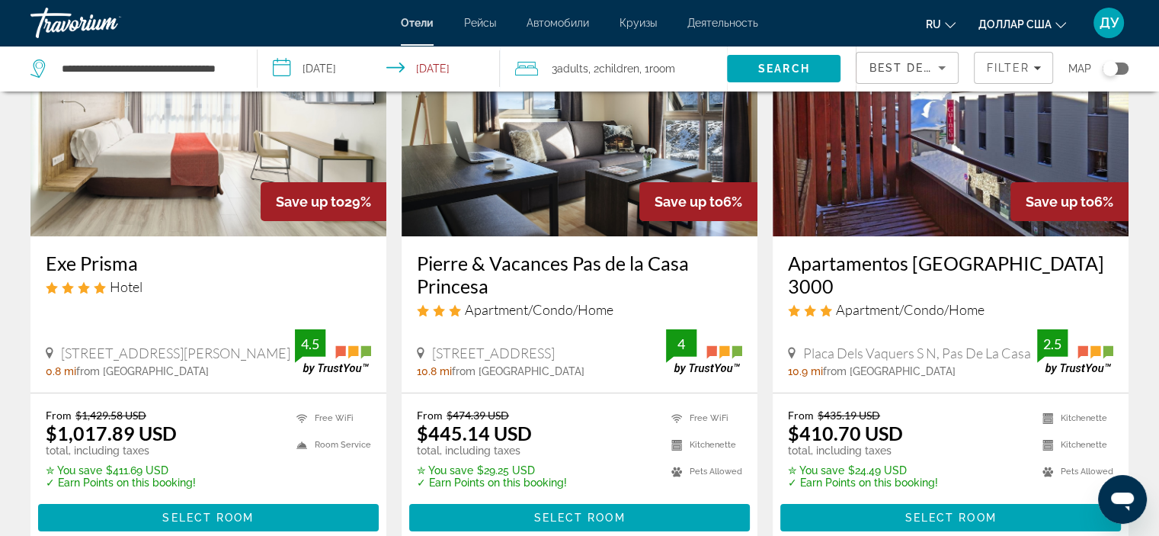
click at [190, 167] on img "Основное содержание" at bounding box center [208, 114] width 356 height 244
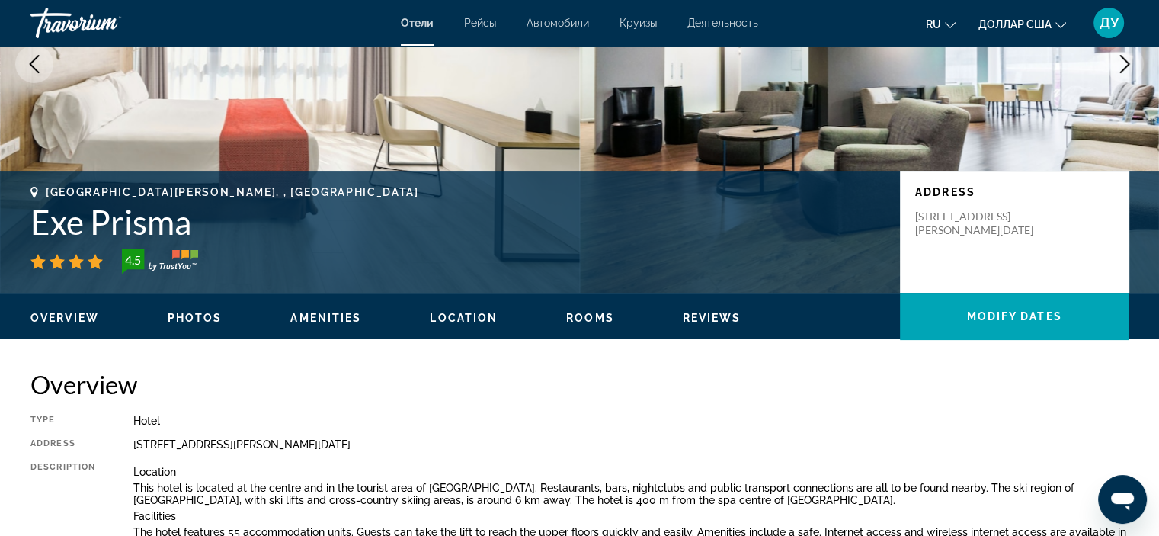
scroll to position [229, 0]
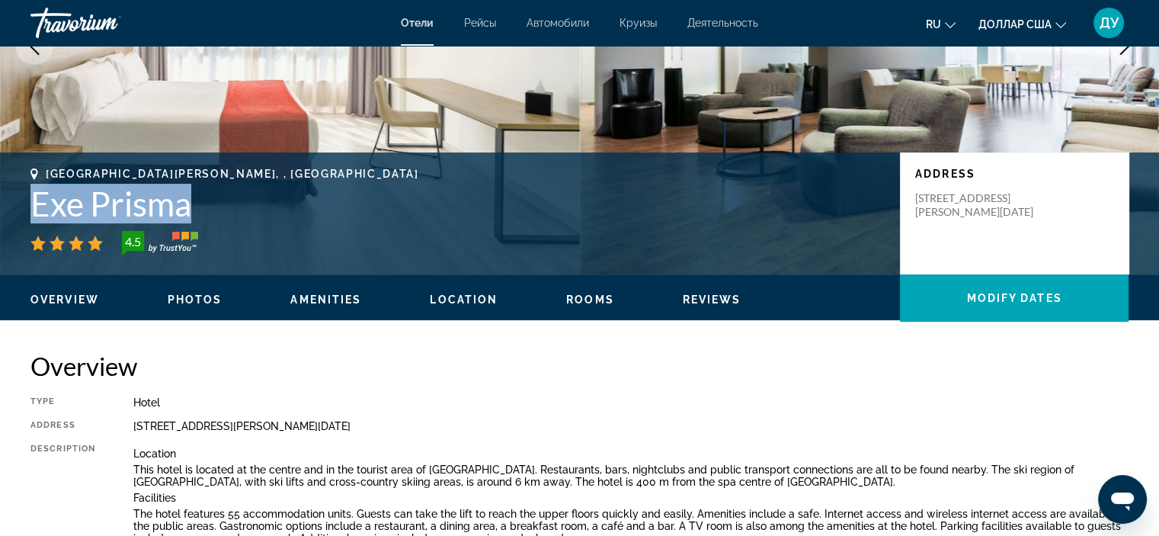
drag, startPoint x: 206, startPoint y: 204, endPoint x: 35, endPoint y: 195, distance: 171.0
click at [32, 193] on h1 "Exe Prisma" at bounding box center [457, 204] width 854 height 40
copy h1 "Exe Prisma"
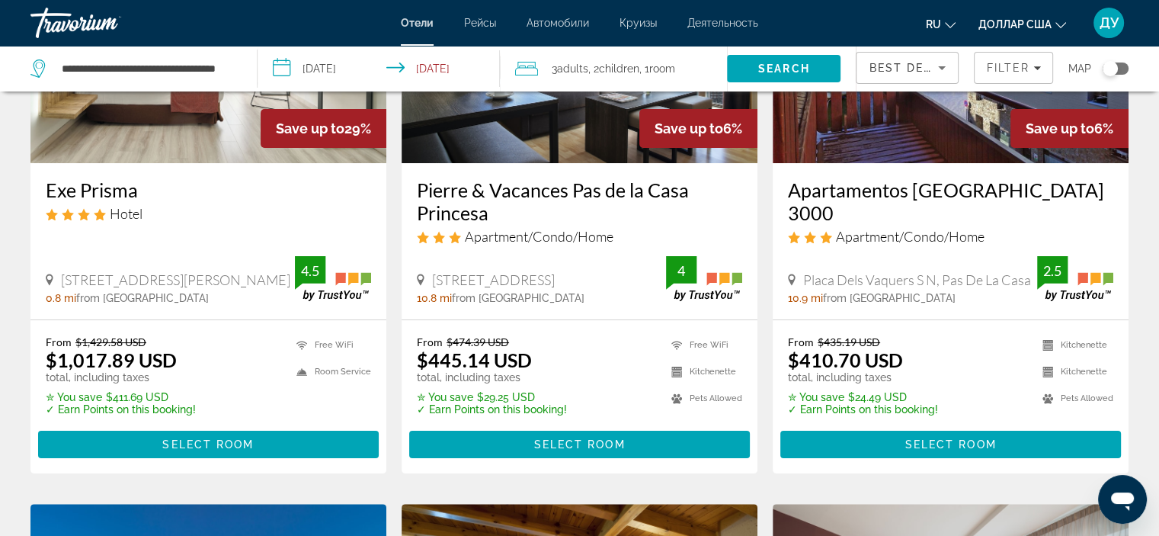
scroll to position [229, 0]
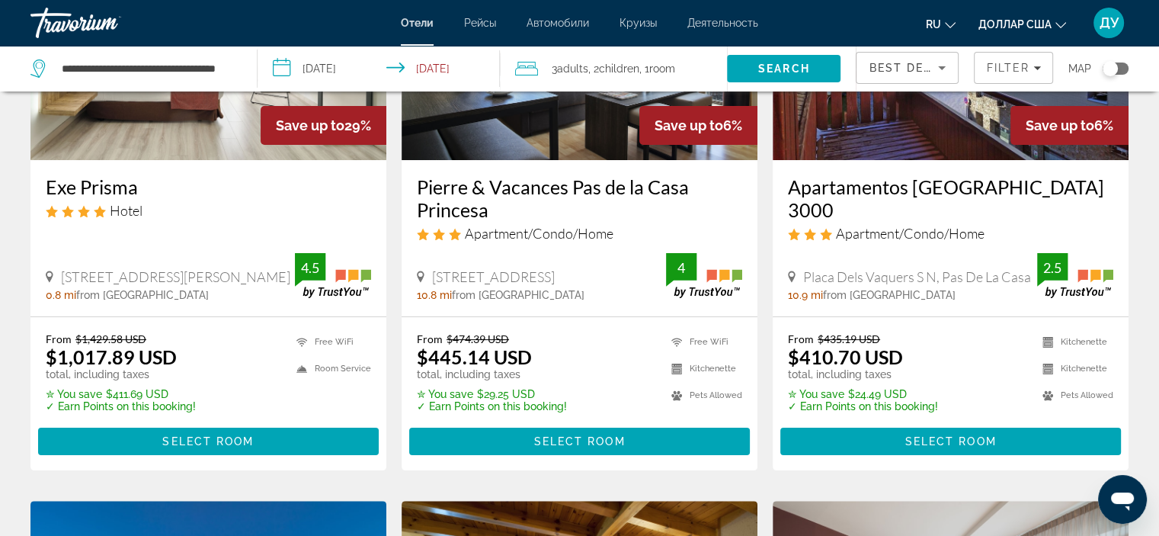
click at [183, 124] on img "Основное содержание" at bounding box center [208, 38] width 356 height 244
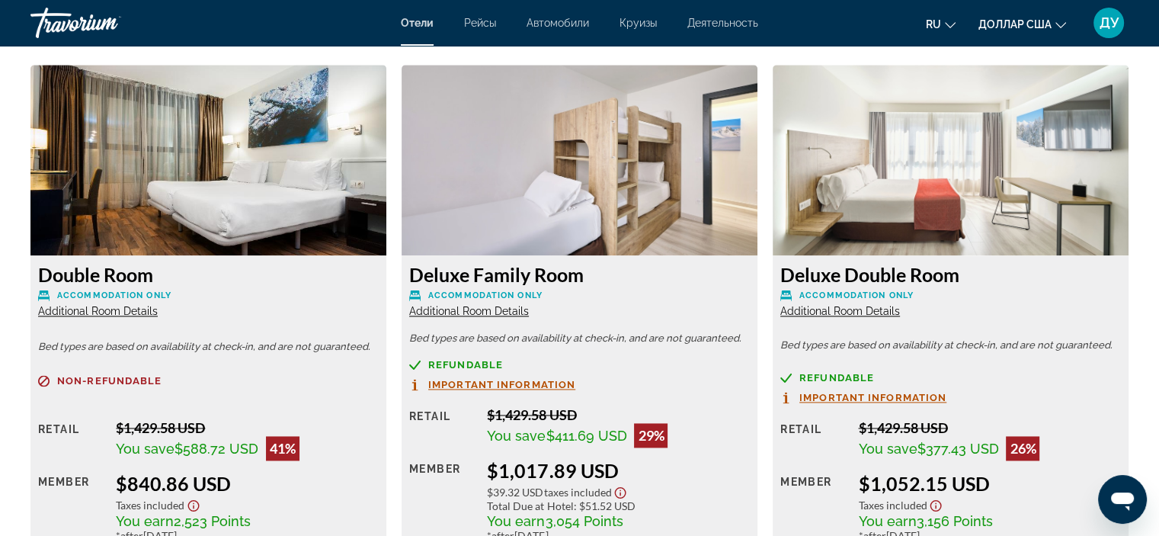
scroll to position [2058, 0]
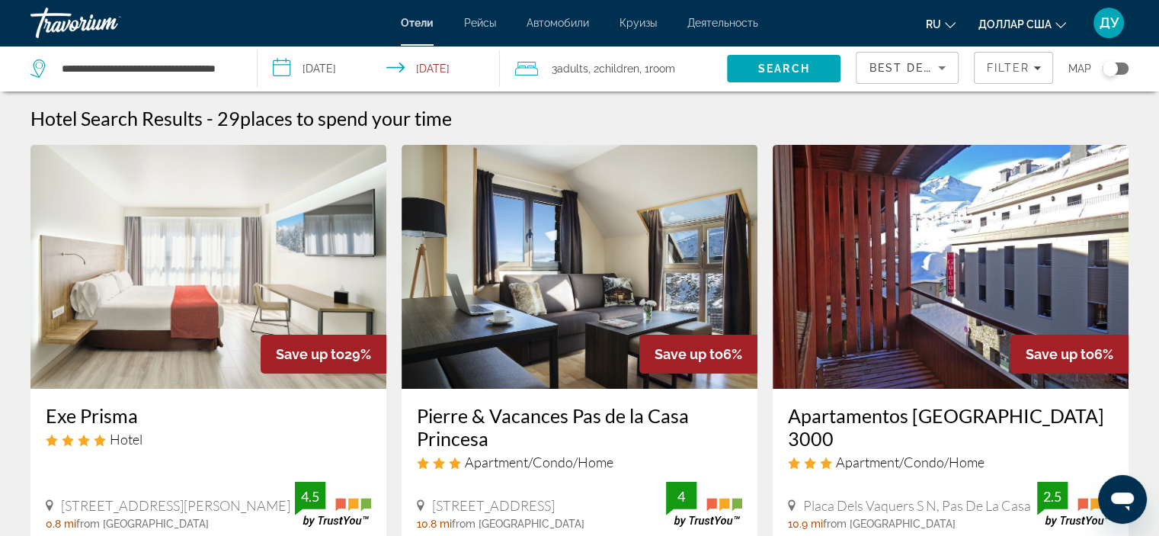
scroll to position [152, 0]
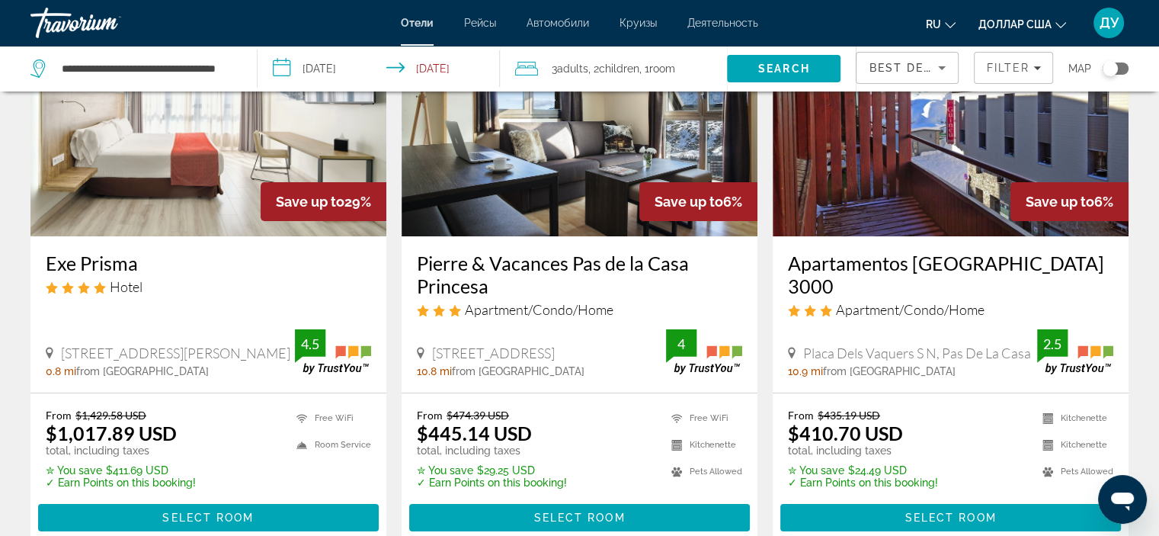
click at [188, 179] on img "Основное содержание" at bounding box center [208, 114] width 356 height 244
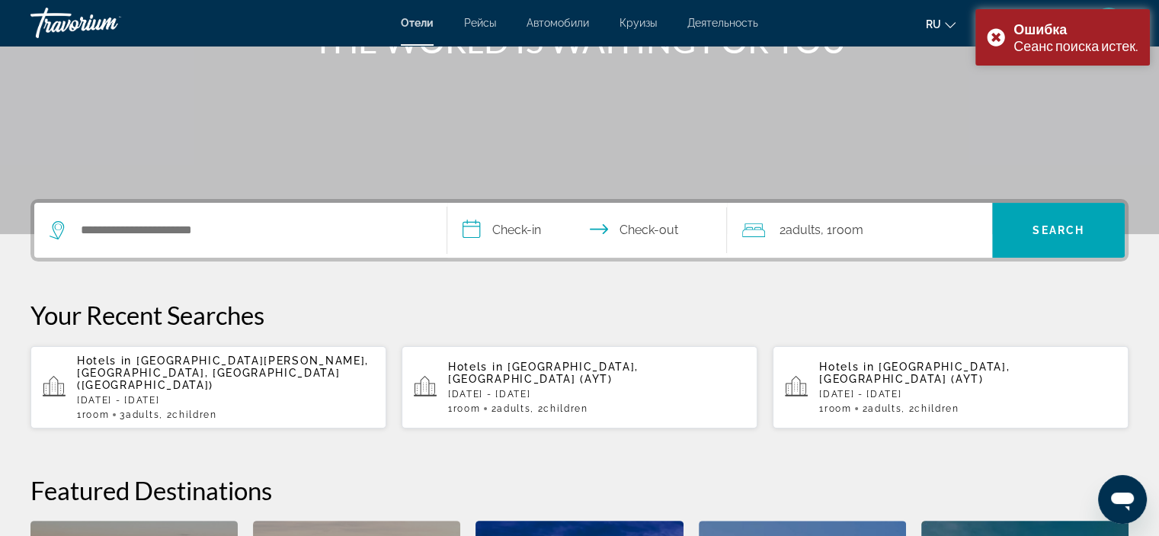
scroll to position [211, 0]
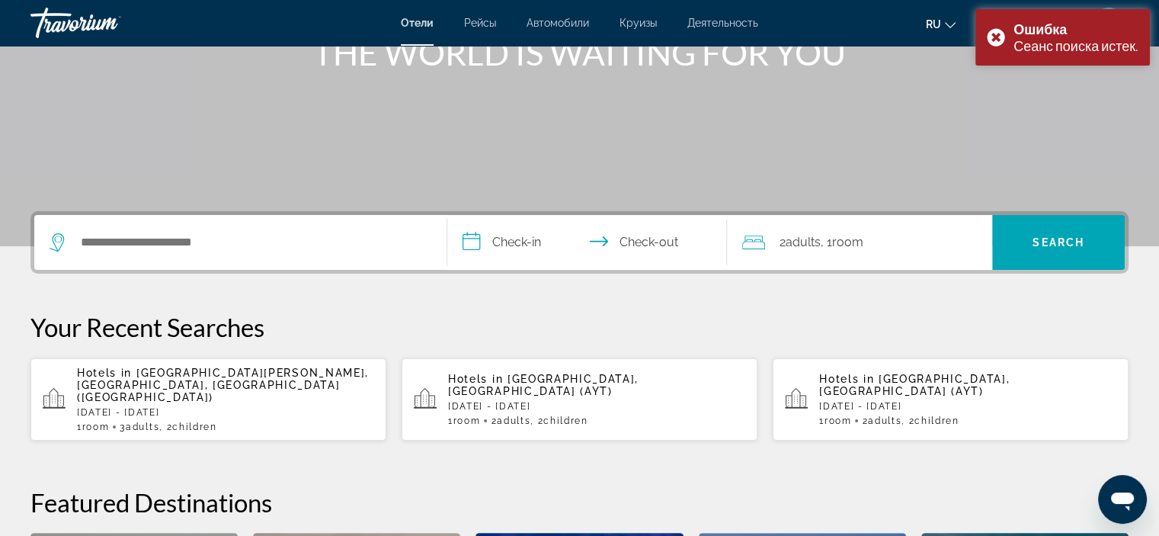
click at [190, 382] on p "Hotels in [GEOGRAPHIC_DATA][PERSON_NAME], [GEOGRAPHIC_DATA], [GEOGRAPHIC_DATA] …" at bounding box center [225, 385] width 297 height 37
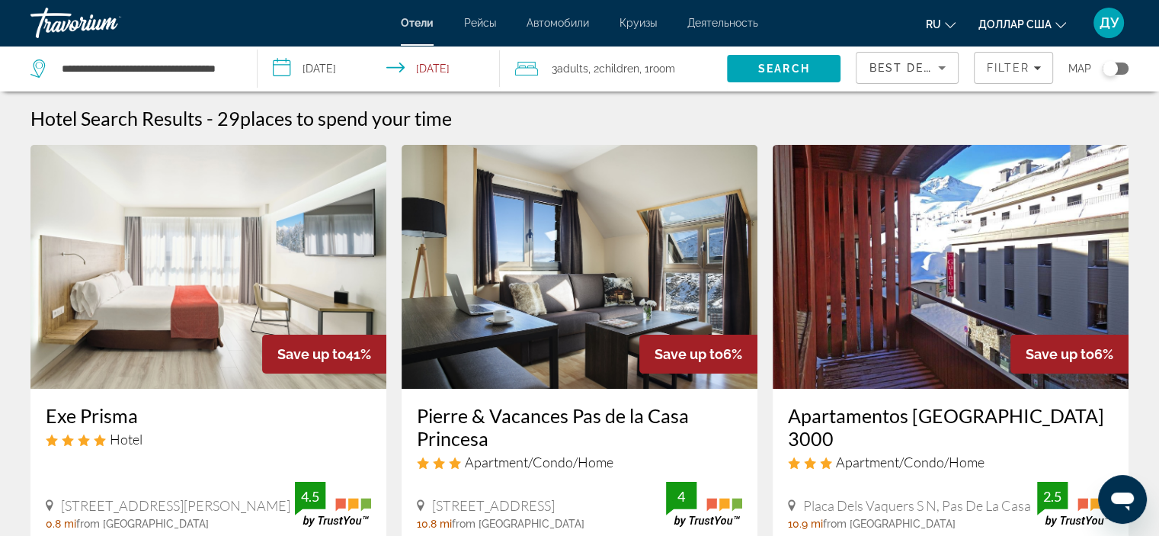
click at [170, 300] on img "Основное содержание" at bounding box center [208, 267] width 356 height 244
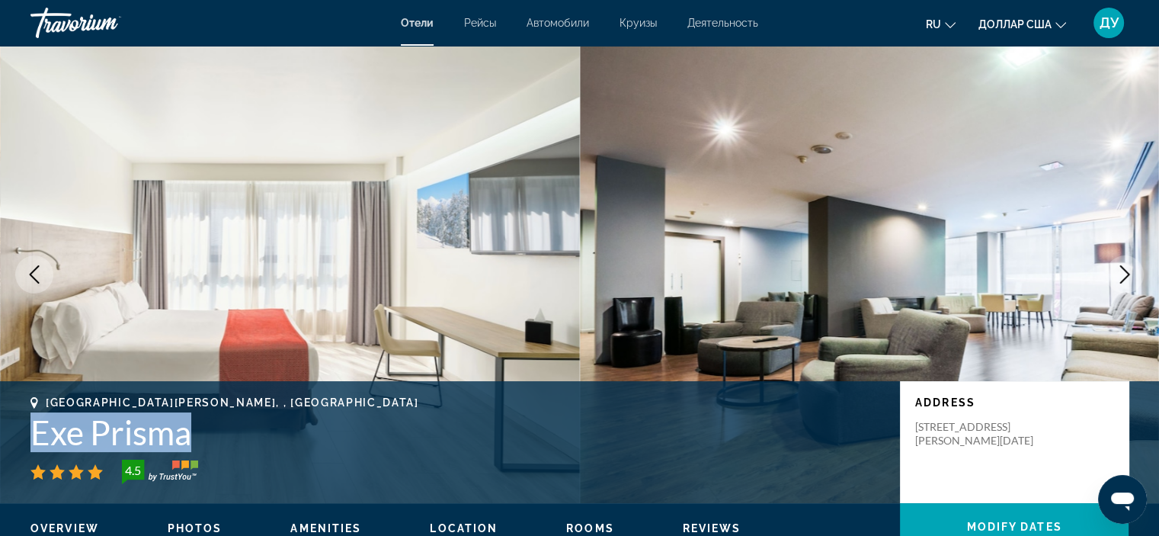
drag, startPoint x: 205, startPoint y: 439, endPoint x: 37, endPoint y: 427, distance: 168.1
click at [23, 432] on div "[GEOGRAPHIC_DATA][PERSON_NAME], , [GEOGRAPHIC_DATA] Exe Prisma 4.5 Address [STR…" at bounding box center [579, 441] width 1159 height 91
copy h1 "Exe Prisma"
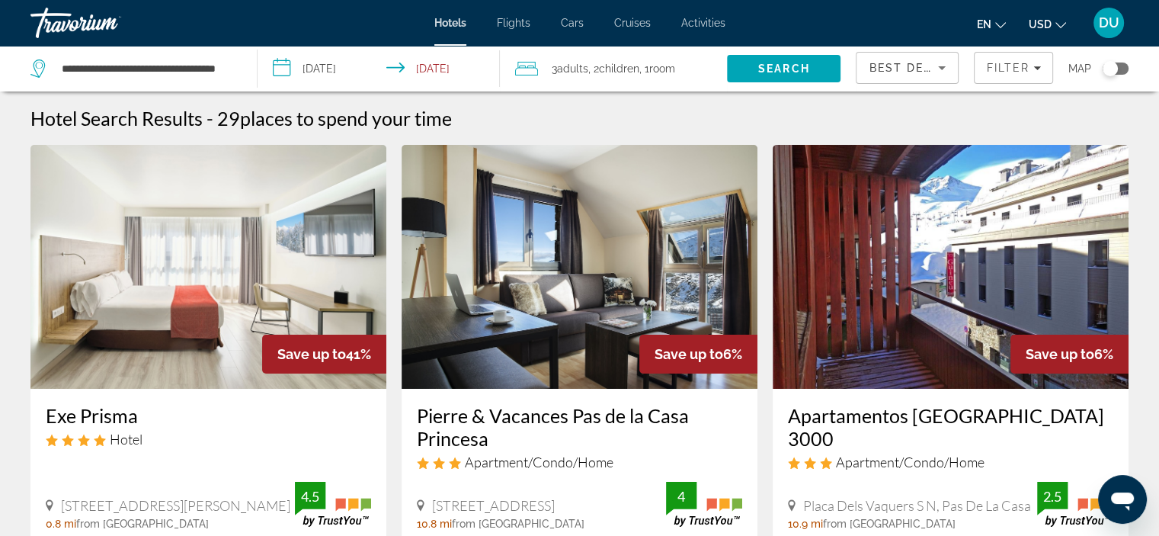
click at [222, 261] on img "Main content" at bounding box center [208, 267] width 356 height 244
click at [238, 63] on div "**********" at bounding box center [135, 69] width 211 height 46
click at [234, 69] on div "**********" at bounding box center [135, 69] width 211 height 46
click at [233, 69] on input "**********" at bounding box center [147, 68] width 174 height 23
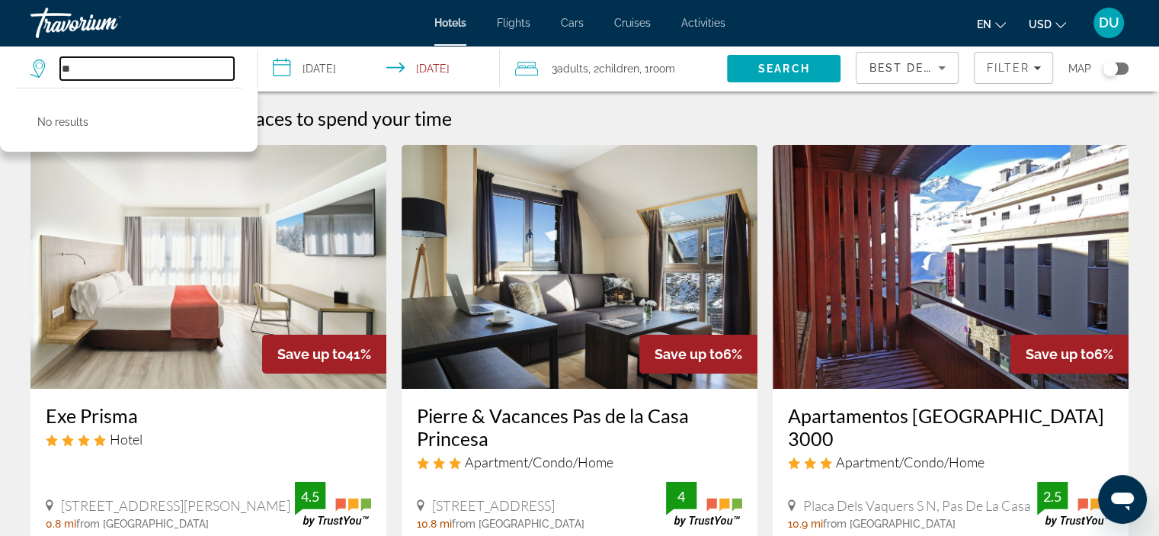
type input "*"
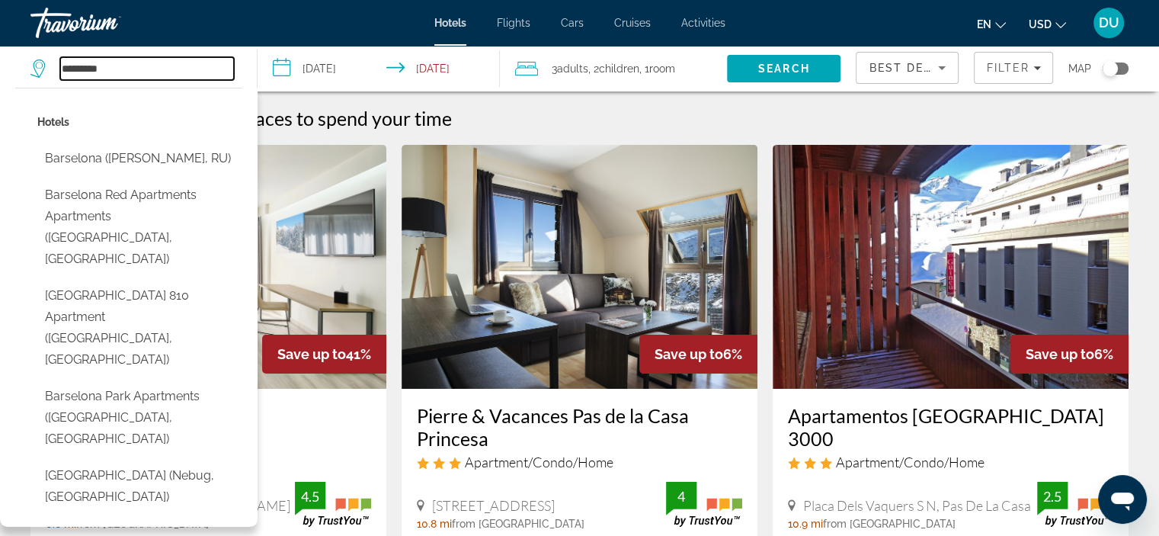
click at [164, 71] on input "*********" at bounding box center [147, 68] width 174 height 23
type input "*"
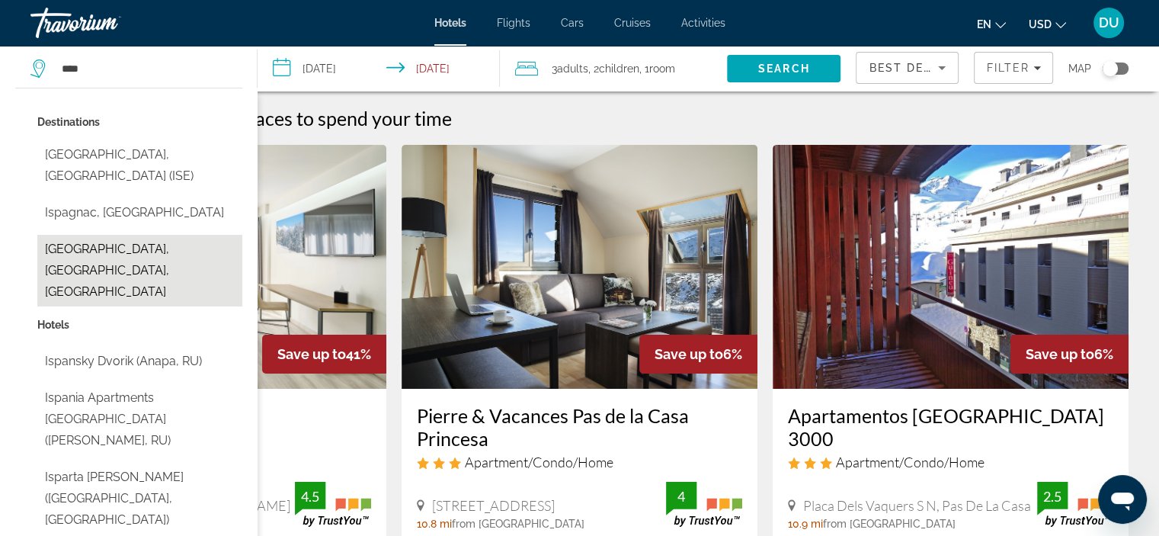
click at [147, 235] on button "[GEOGRAPHIC_DATA], [GEOGRAPHIC_DATA], [GEOGRAPHIC_DATA]" at bounding box center [139, 271] width 205 height 72
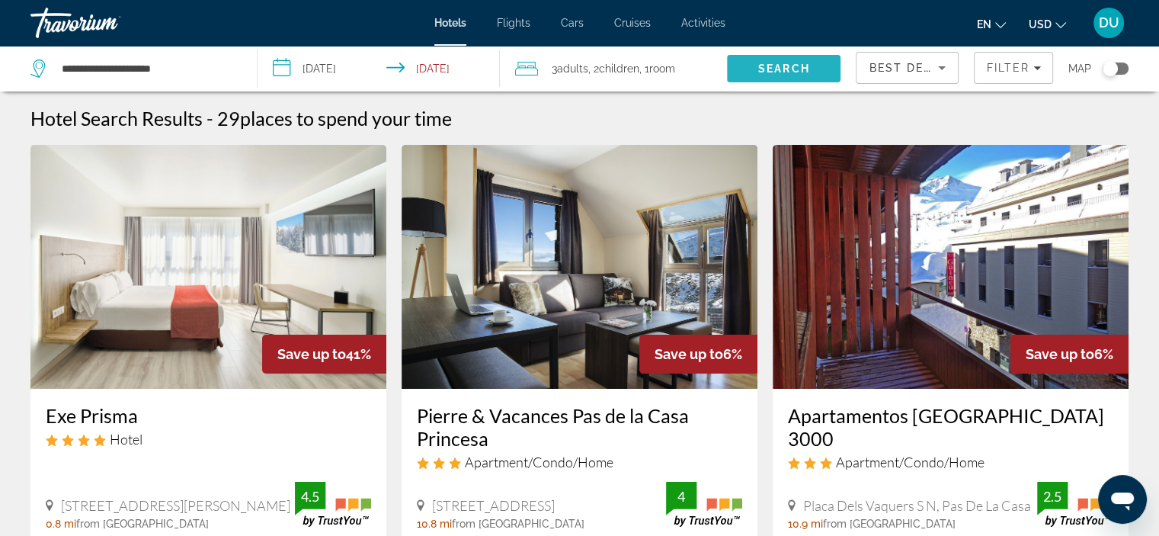
click at [768, 74] on span "Search" at bounding box center [784, 68] width 52 height 12
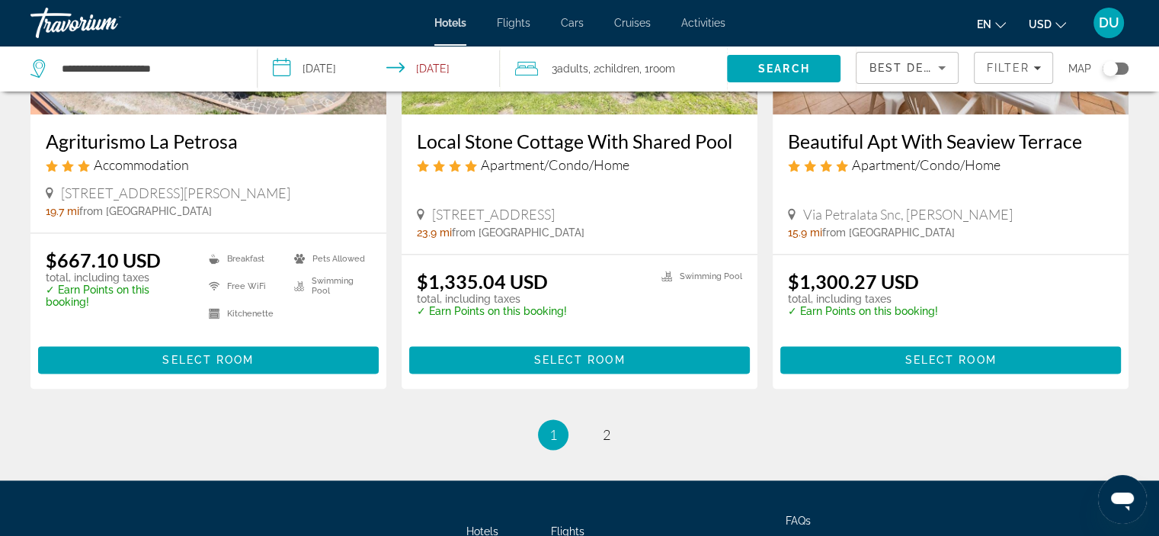
scroll to position [1982, 0]
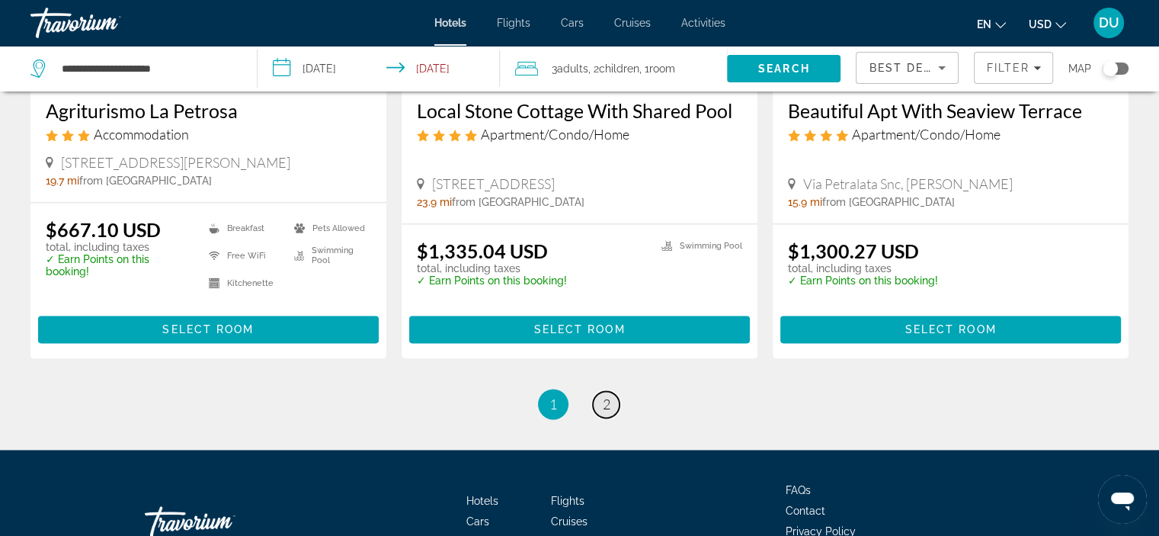
click at [613, 391] on link "page 2" at bounding box center [606, 404] width 27 height 27
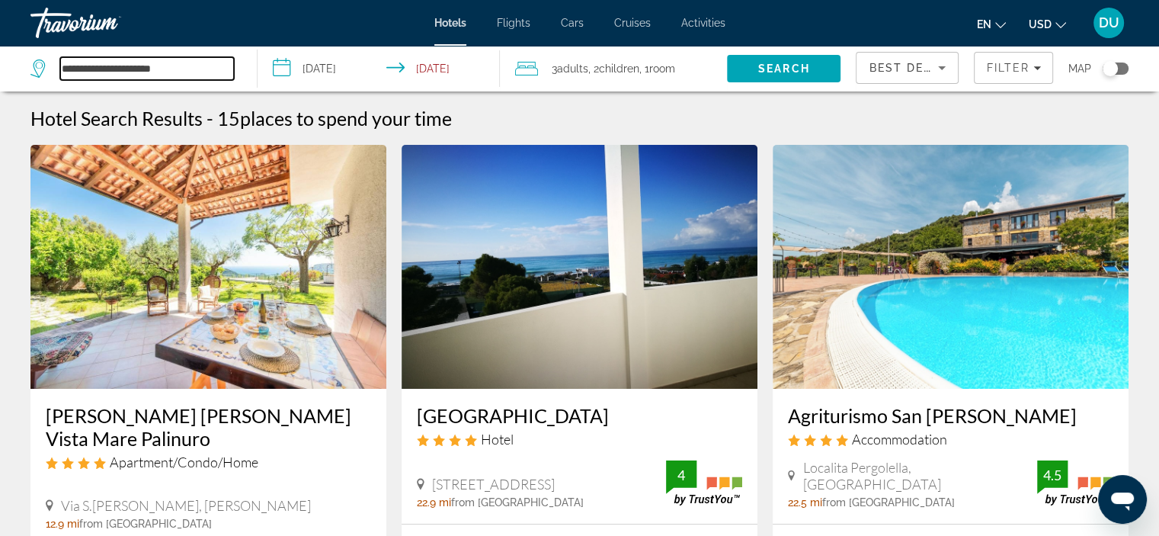
click at [180, 69] on input "**********" at bounding box center [147, 68] width 174 height 23
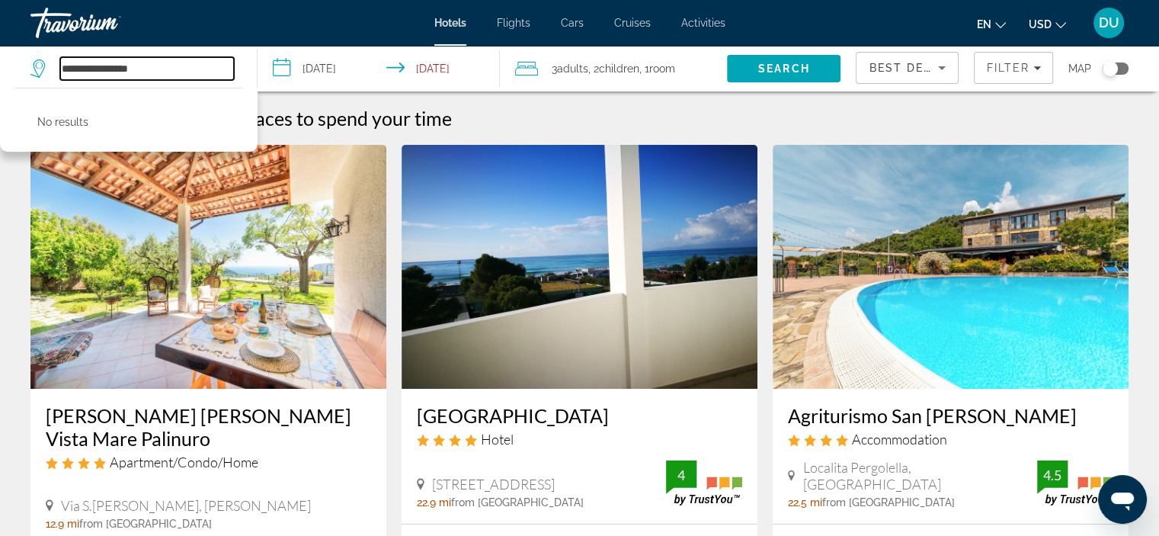
click at [162, 62] on input "**********" at bounding box center [147, 68] width 174 height 23
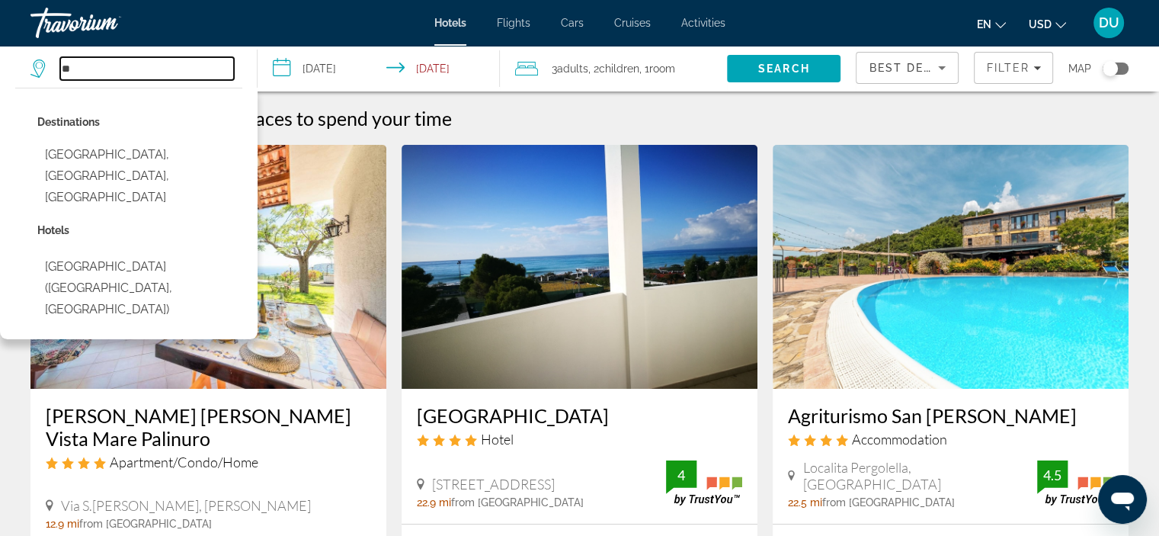
type input "*"
click at [1107, 25] on span "DU" at bounding box center [1109, 22] width 21 height 15
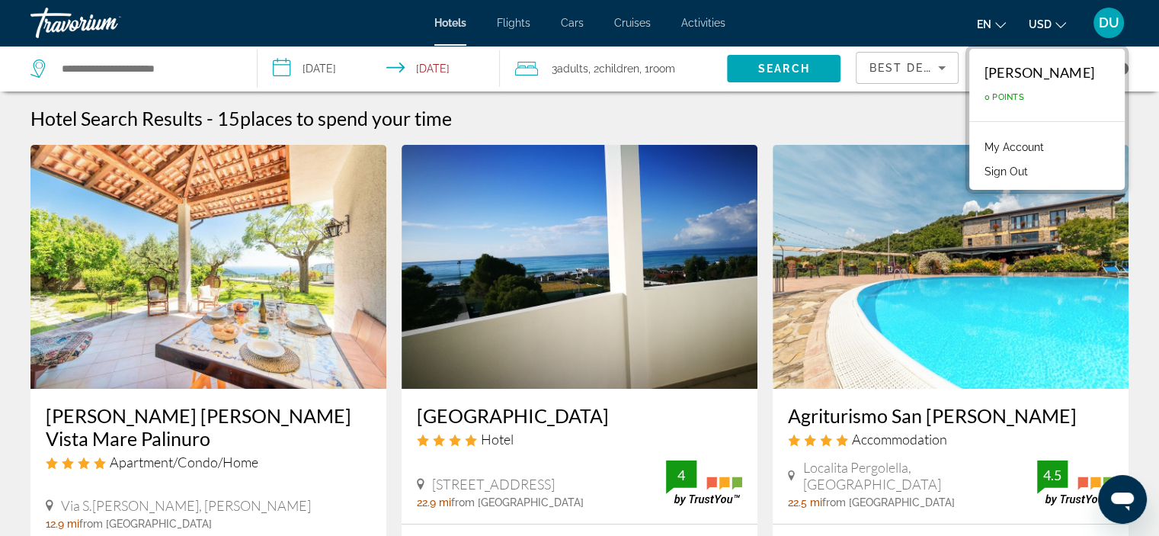
click at [1000, 173] on button "Sign Out" at bounding box center [1006, 172] width 59 height 20
